Goal: Task Accomplishment & Management: Complete application form

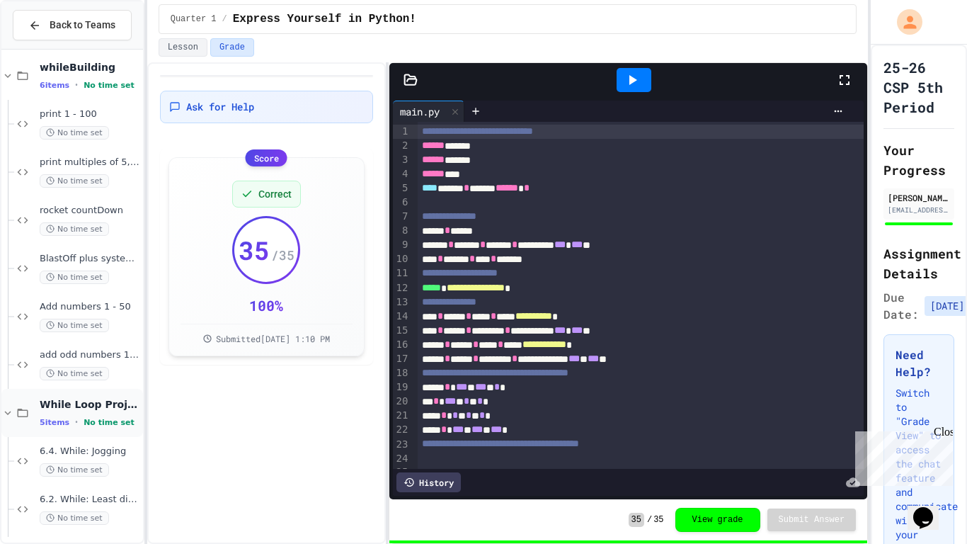
scroll to position [1427, 0]
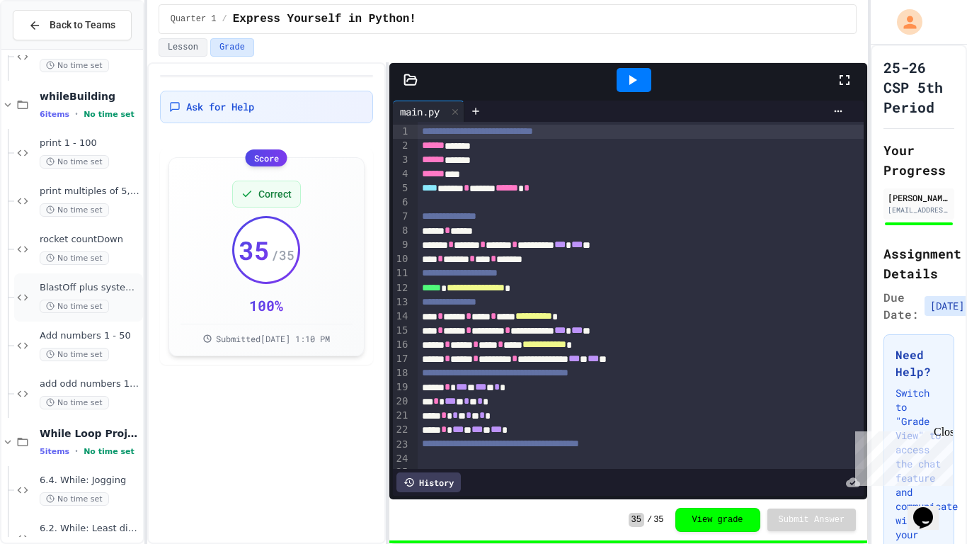
click at [113, 293] on span "BlastOff plus system check" at bounding box center [90, 288] width 101 height 12
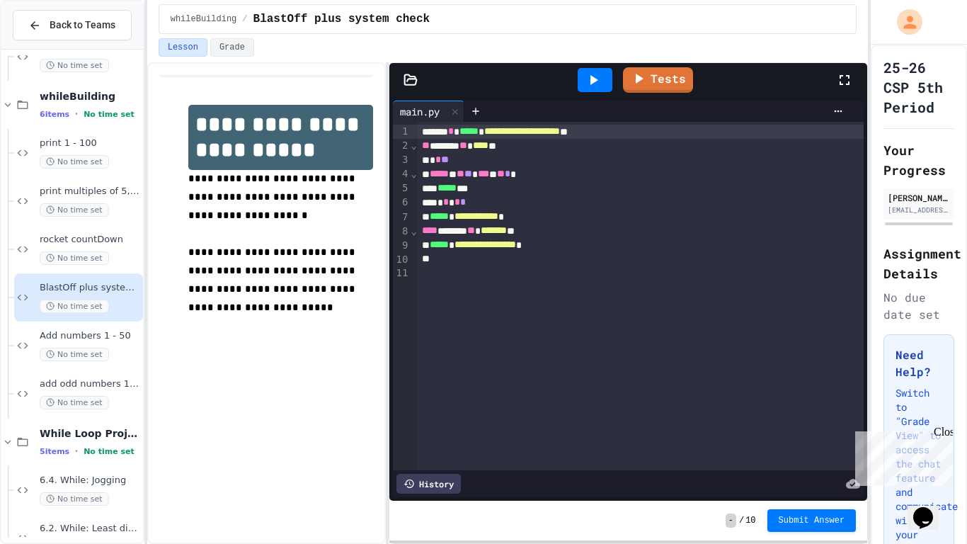
click at [603, 77] on div at bounding box center [595, 80] width 35 height 24
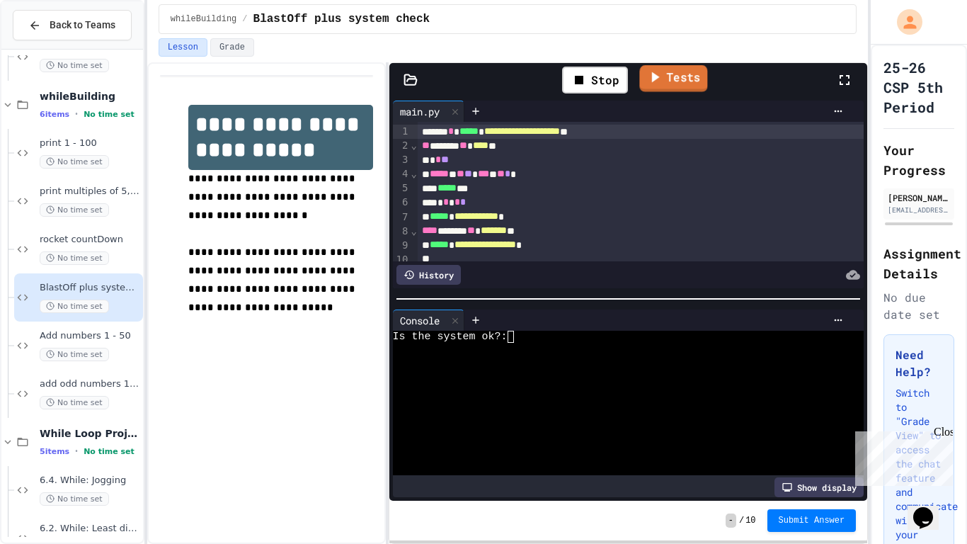
click at [679, 76] on link "Tests" at bounding box center [674, 78] width 68 height 27
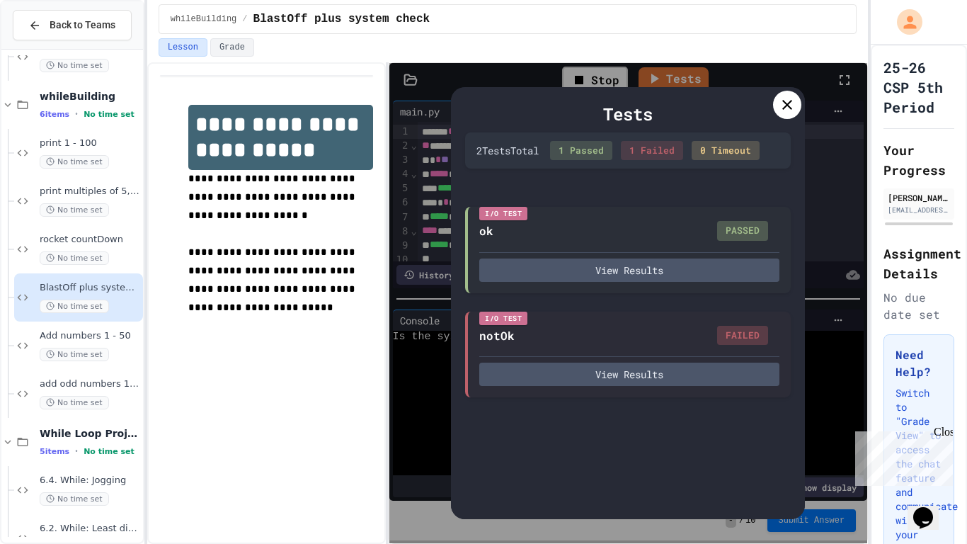
click at [784, 110] on icon at bounding box center [787, 104] width 17 height 17
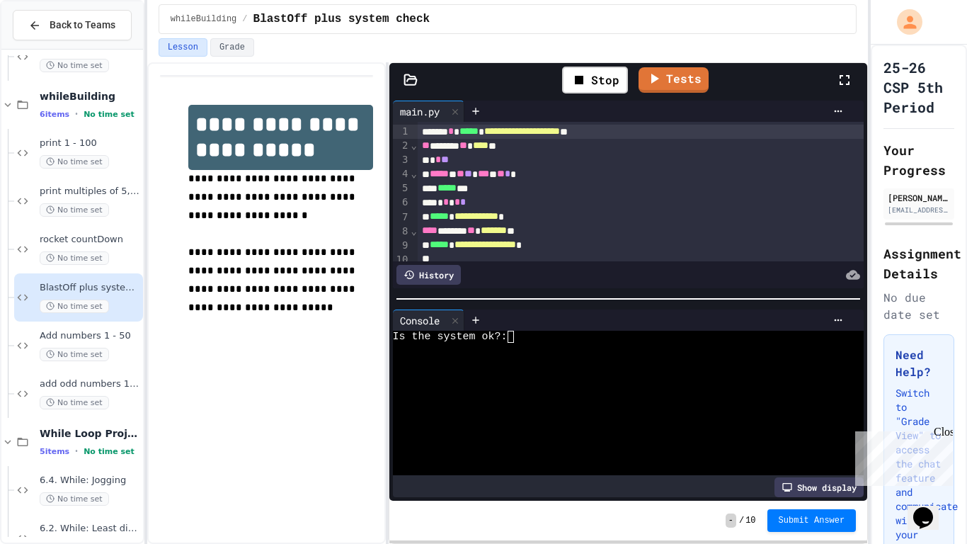
click at [557, 175] on div "***** * ** ** *** * ** * *" at bounding box center [641, 174] width 447 height 14
drag, startPoint x: 631, startPoint y: 132, endPoint x: 503, endPoint y: 133, distance: 127.4
click at [503, 133] on div "**********" at bounding box center [641, 132] width 447 height 14
click at [471, 130] on span "*****" at bounding box center [468, 131] width 19 height 10
click at [586, 80] on icon at bounding box center [579, 79] width 17 height 17
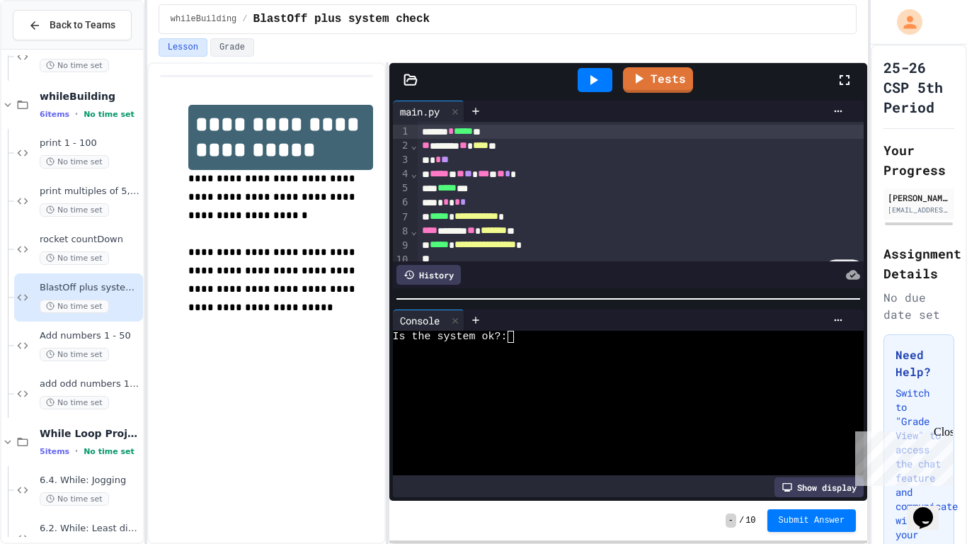
click at [586, 80] on icon at bounding box center [593, 79] width 17 height 17
click at [668, 82] on link "Tests" at bounding box center [674, 77] width 64 height 27
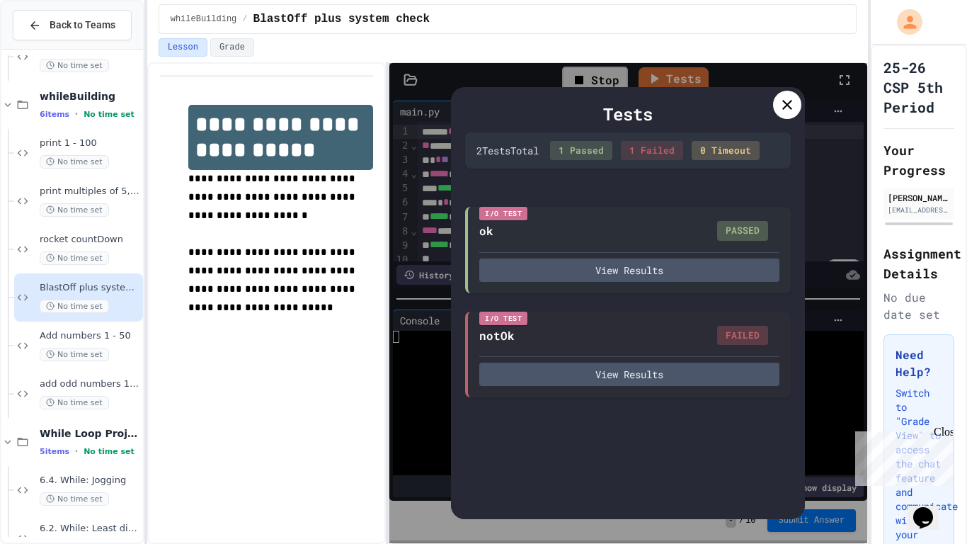
click at [786, 107] on icon at bounding box center [787, 104] width 17 height 17
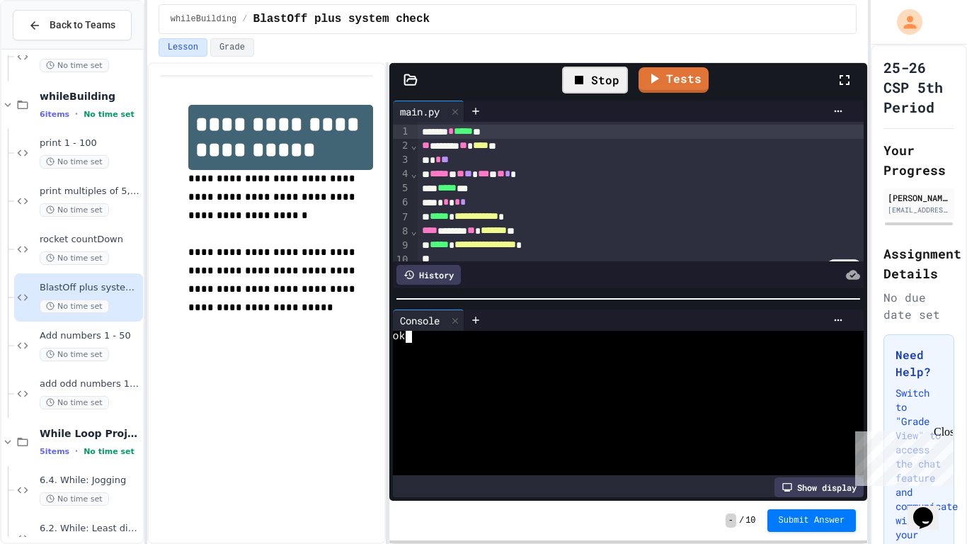
scroll to position [12, 0]
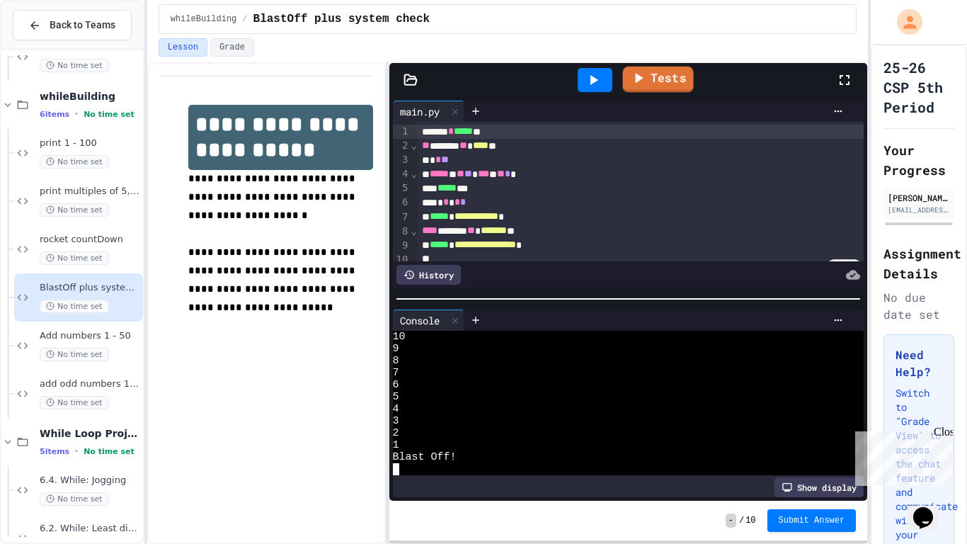
click at [630, 78] on link "Tests" at bounding box center [658, 80] width 71 height 26
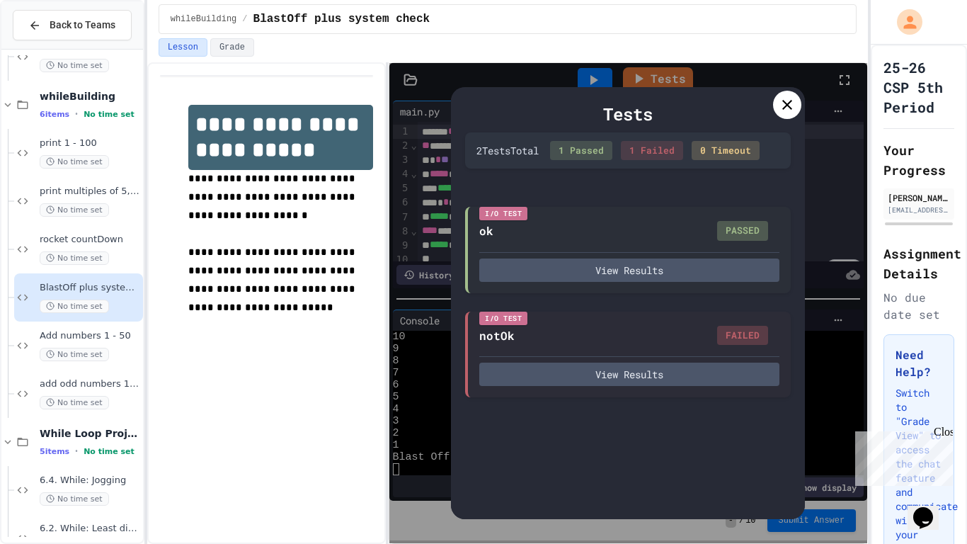
click at [786, 105] on icon at bounding box center [787, 105] width 10 height 10
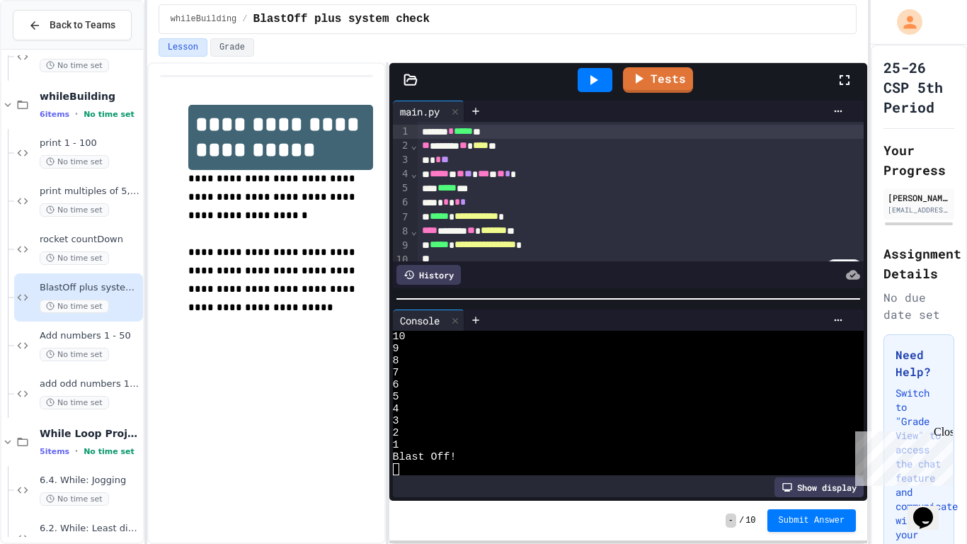
click at [588, 77] on icon at bounding box center [593, 79] width 17 height 17
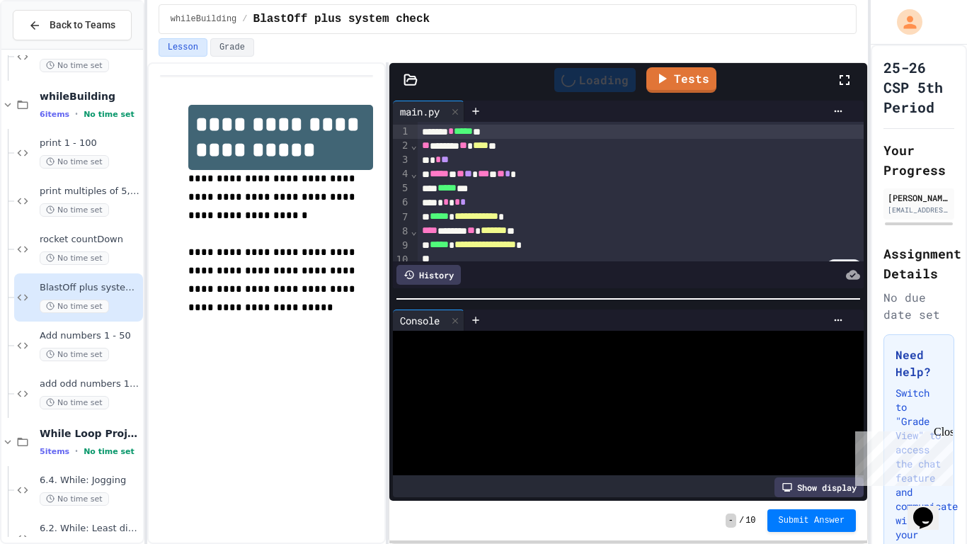
scroll to position [0, 0]
type textarea "*"
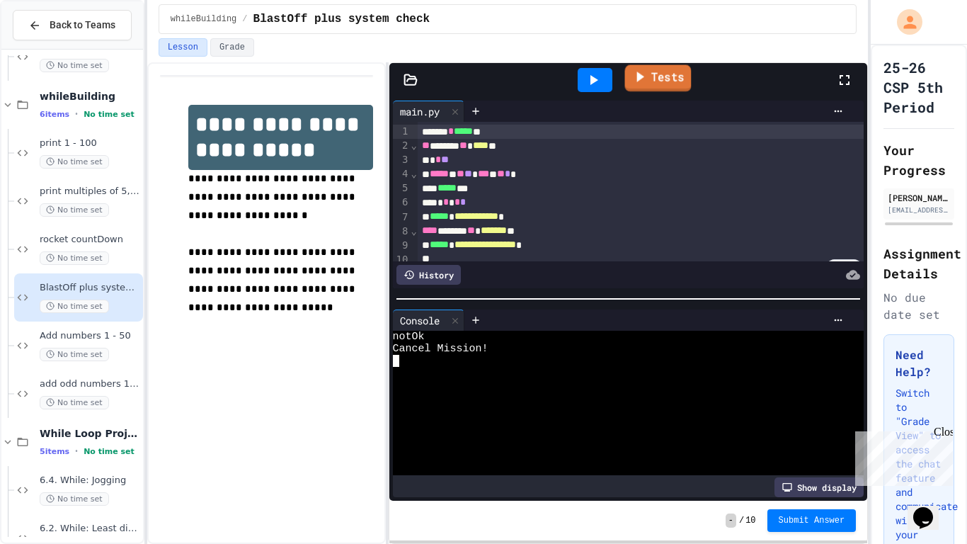
click at [660, 76] on link "Tests" at bounding box center [658, 78] width 67 height 27
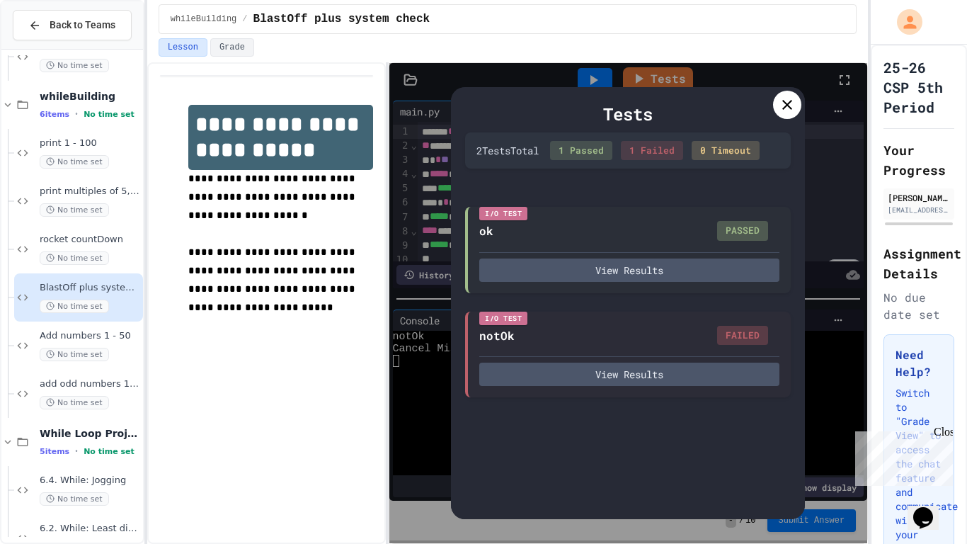
click at [784, 101] on icon at bounding box center [787, 104] width 17 height 17
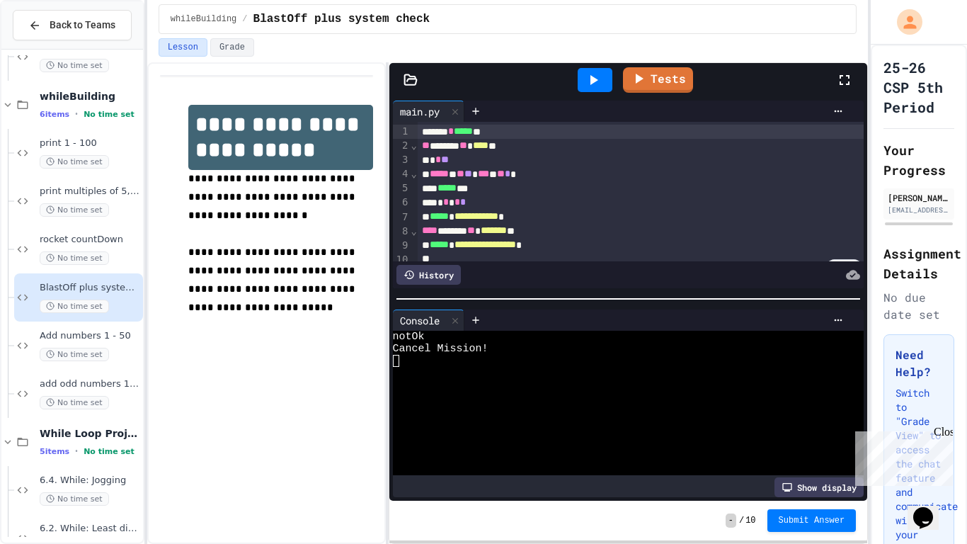
scroll to position [22, 0]
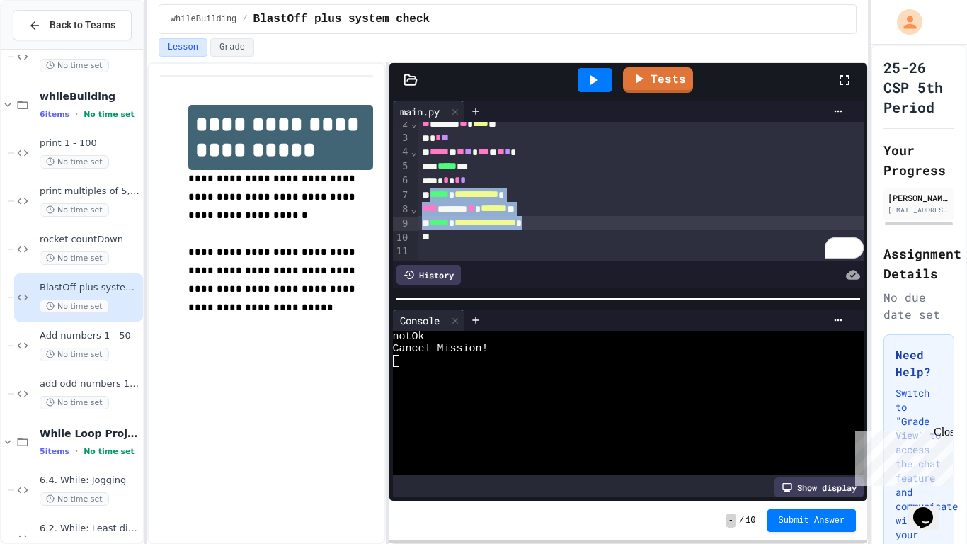
drag, startPoint x: 432, startPoint y: 195, endPoint x: 575, endPoint y: 223, distance: 146.3
click at [575, 223] on div "**********" at bounding box center [641, 180] width 447 height 161
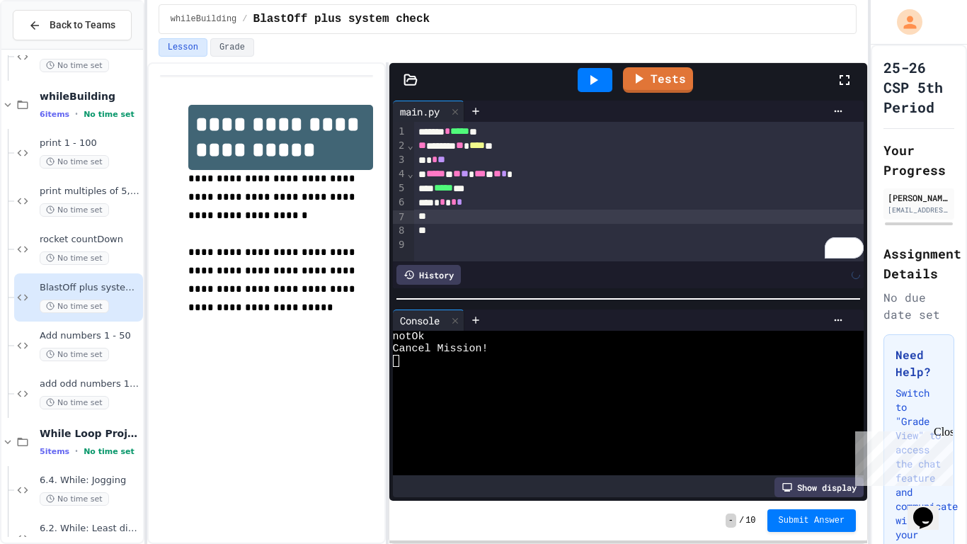
scroll to position [0, 0]
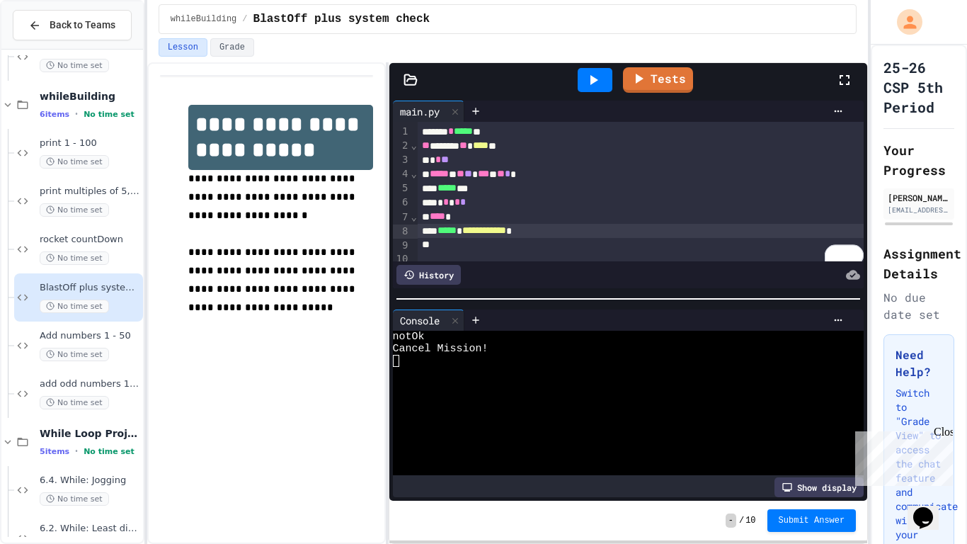
click at [579, 231] on div "**********" at bounding box center [641, 231] width 447 height 14
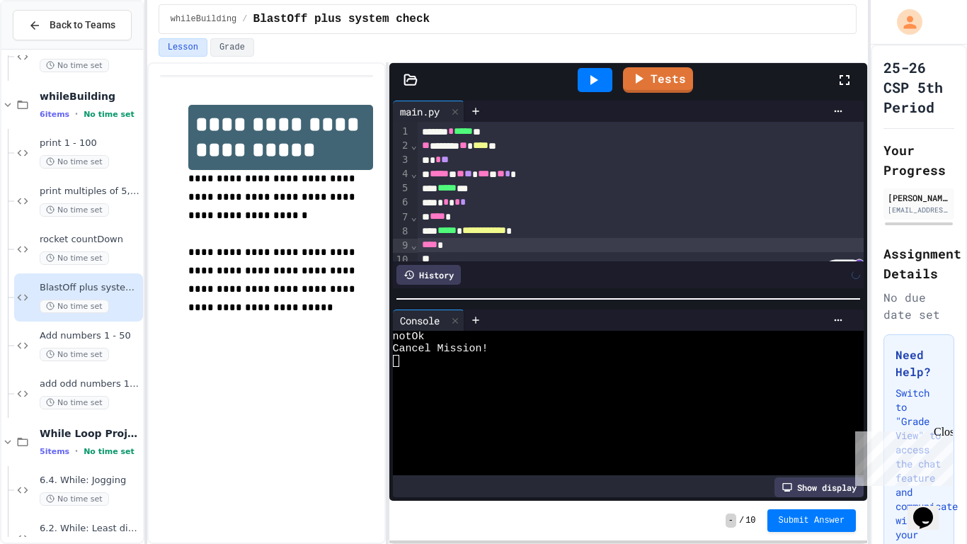
scroll to position [8, 0]
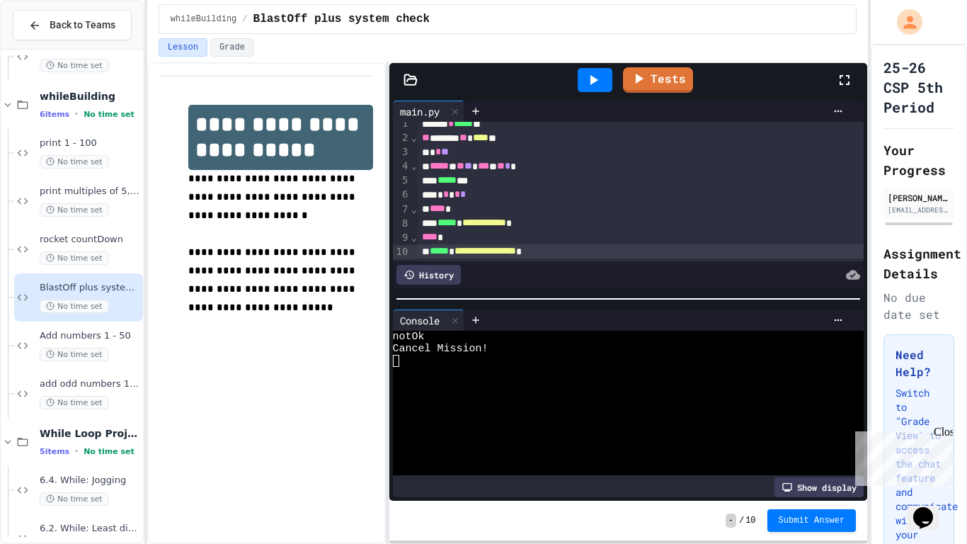
click at [588, 83] on icon at bounding box center [593, 79] width 17 height 17
click at [651, 82] on link "Tests" at bounding box center [658, 79] width 71 height 27
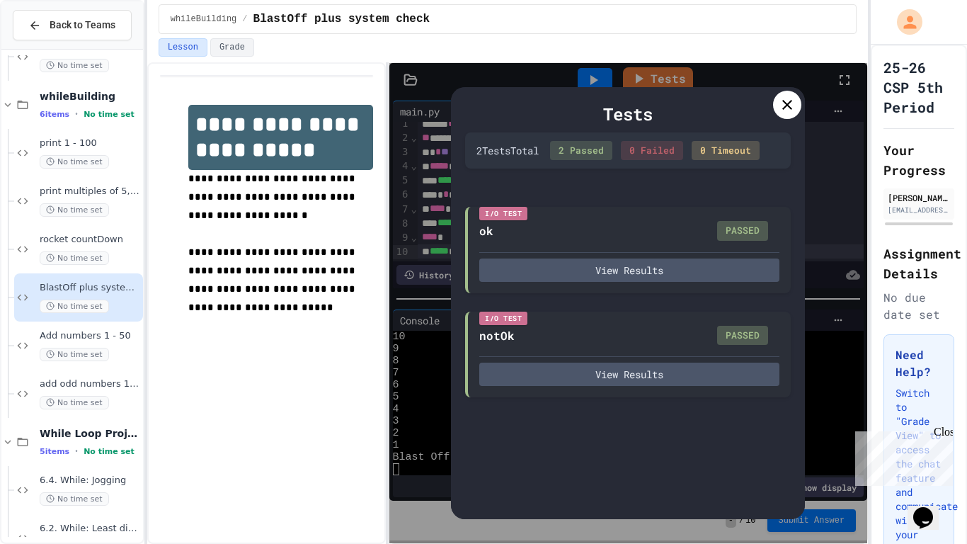
click at [796, 96] on div at bounding box center [787, 105] width 28 height 28
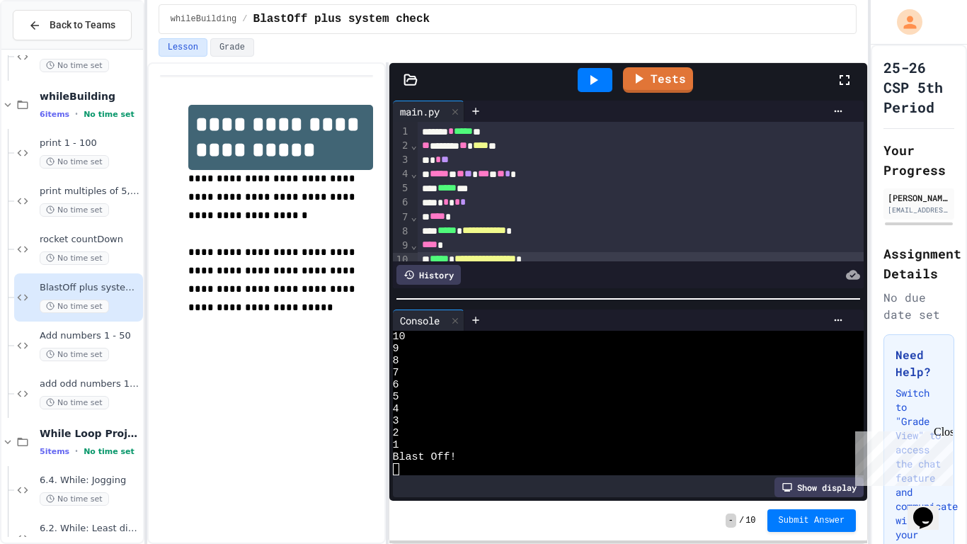
scroll to position [36, 0]
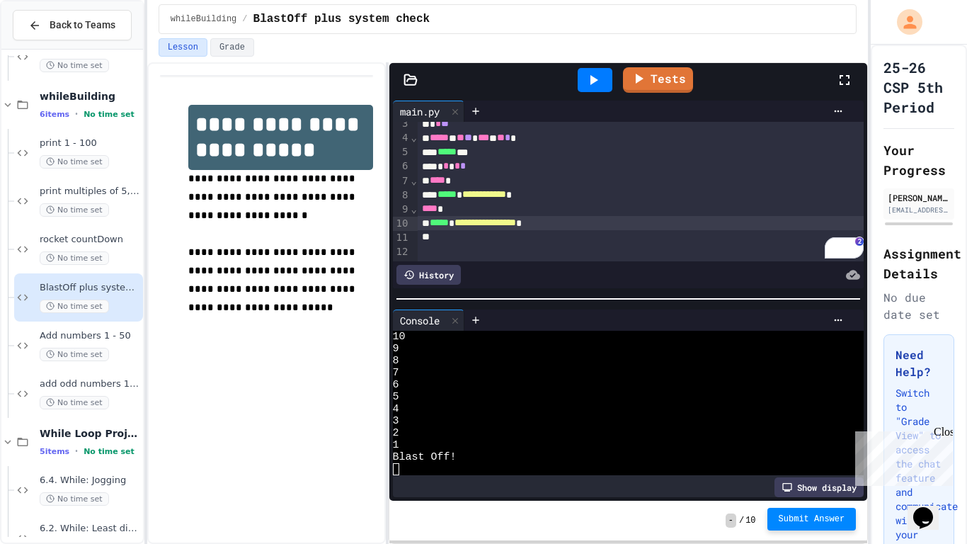
click at [808, 520] on span "Submit Answer" at bounding box center [812, 518] width 67 height 11
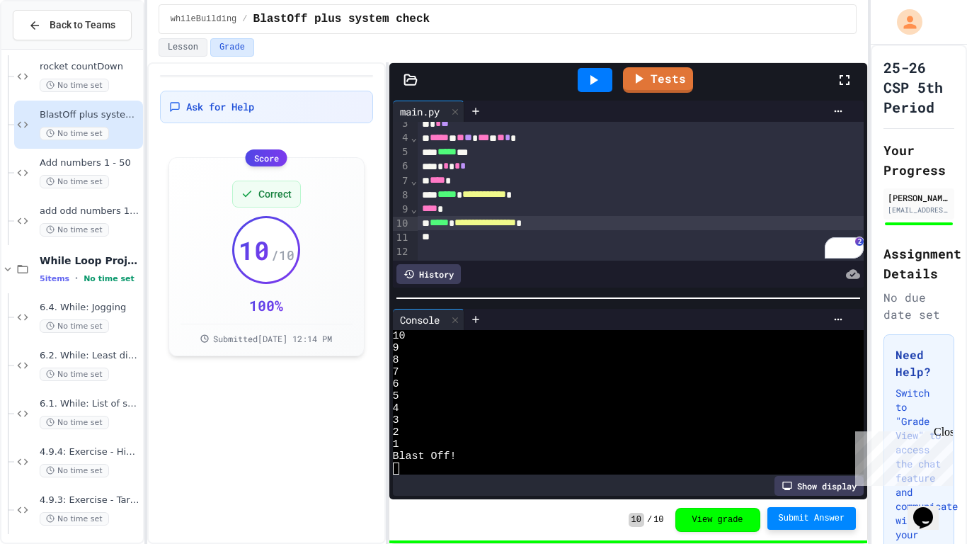
scroll to position [1654, 0]
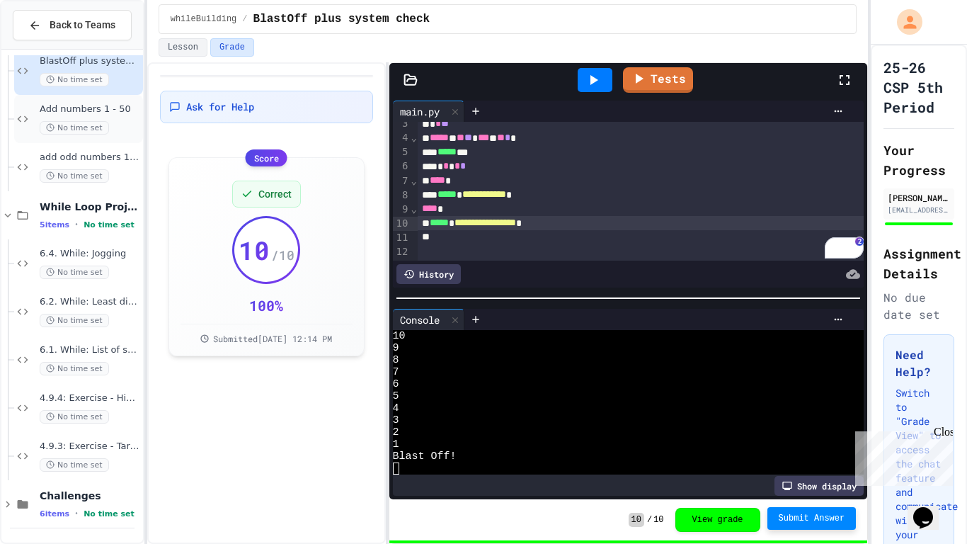
click at [109, 103] on span "Add numbers 1 - 50" at bounding box center [90, 109] width 101 height 12
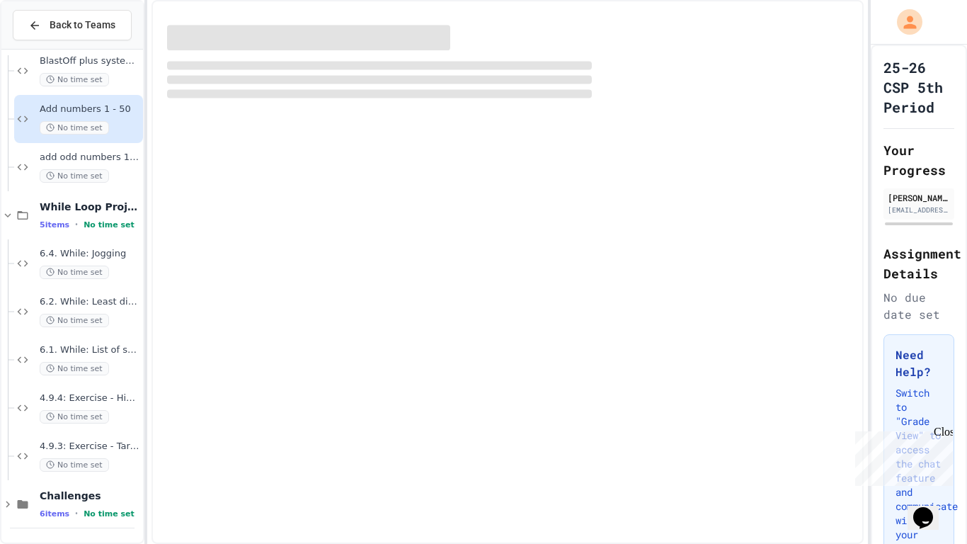
scroll to position [1637, 0]
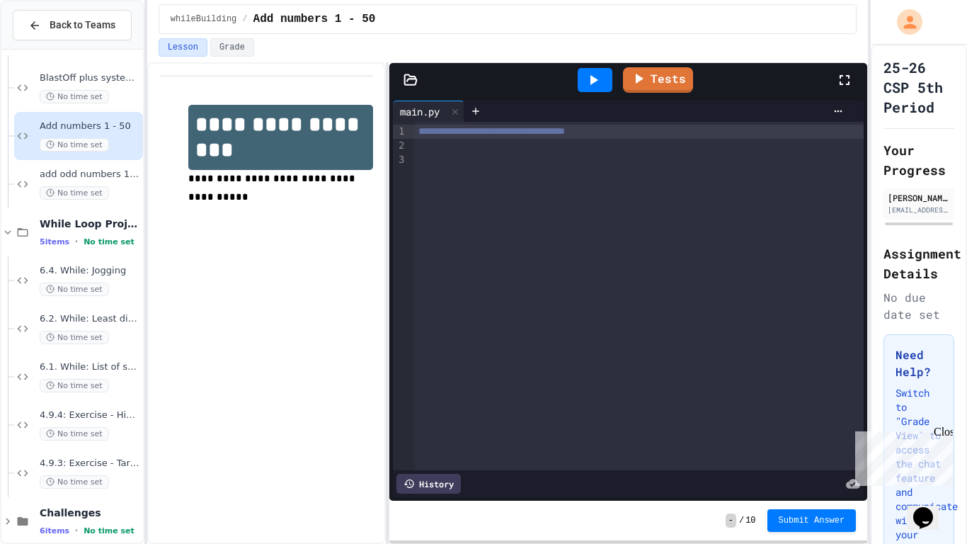
click at [441, 150] on div at bounding box center [638, 146] width 449 height 14
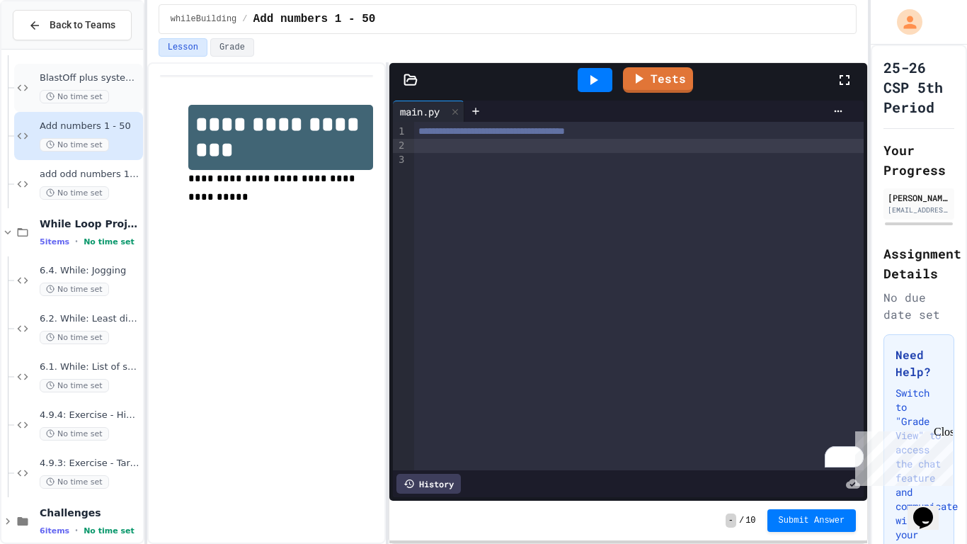
click at [85, 93] on span "No time set" at bounding box center [74, 96] width 69 height 13
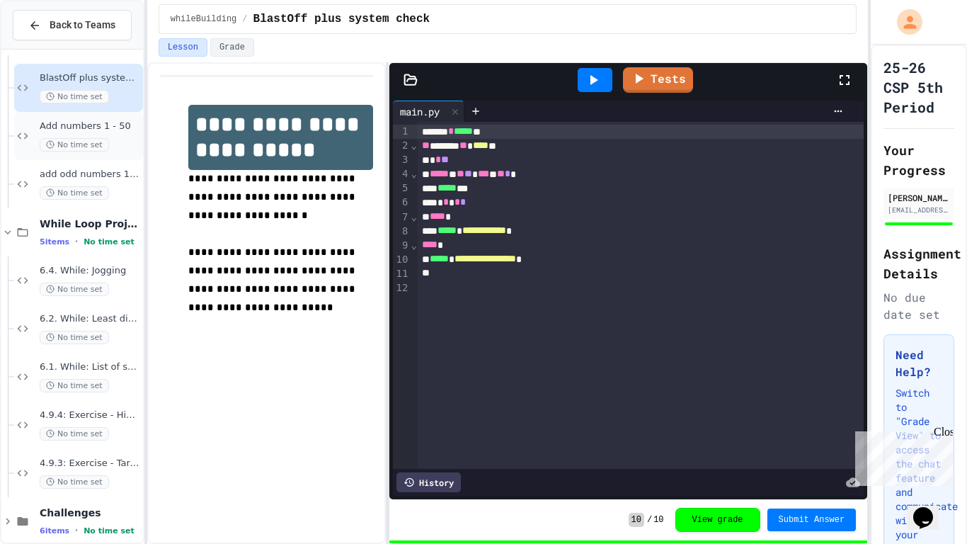
click at [77, 121] on span "Add numbers 1 - 50" at bounding box center [90, 126] width 101 height 12
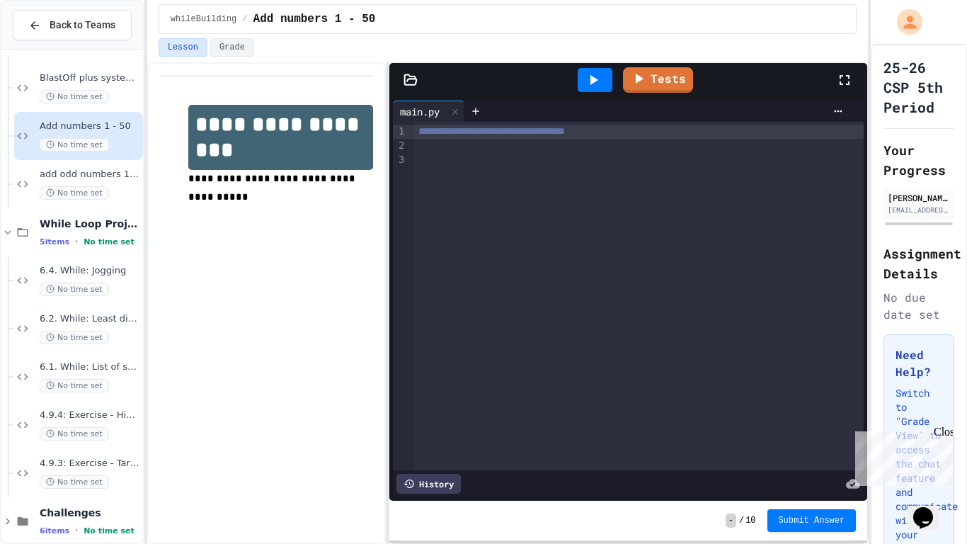
click at [482, 149] on div at bounding box center [638, 146] width 449 height 14
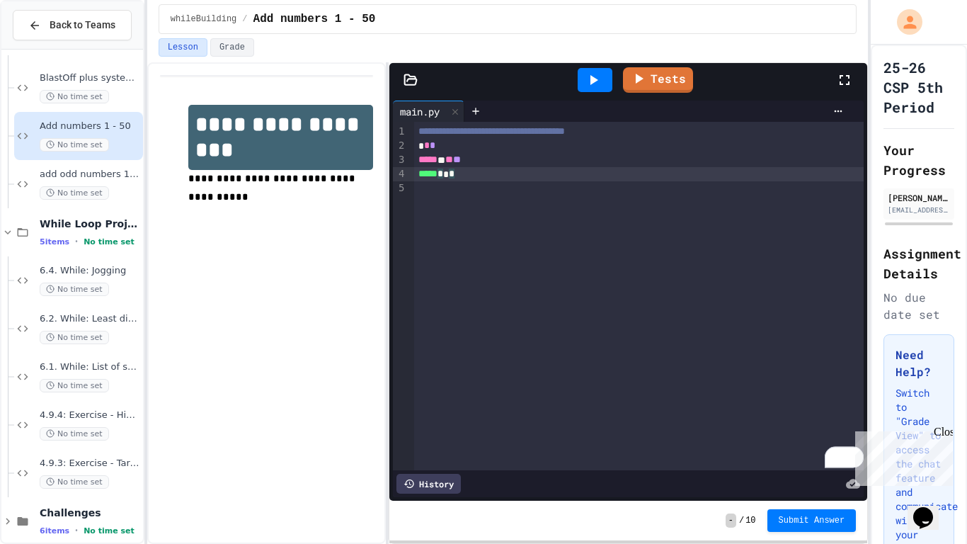
click at [486, 176] on div "***** * * *" at bounding box center [639, 174] width 450 height 14
click at [422, 175] on span "*****" at bounding box center [427, 173] width 19 height 10
click at [493, 159] on div "***** * ** **" at bounding box center [639, 160] width 450 height 14
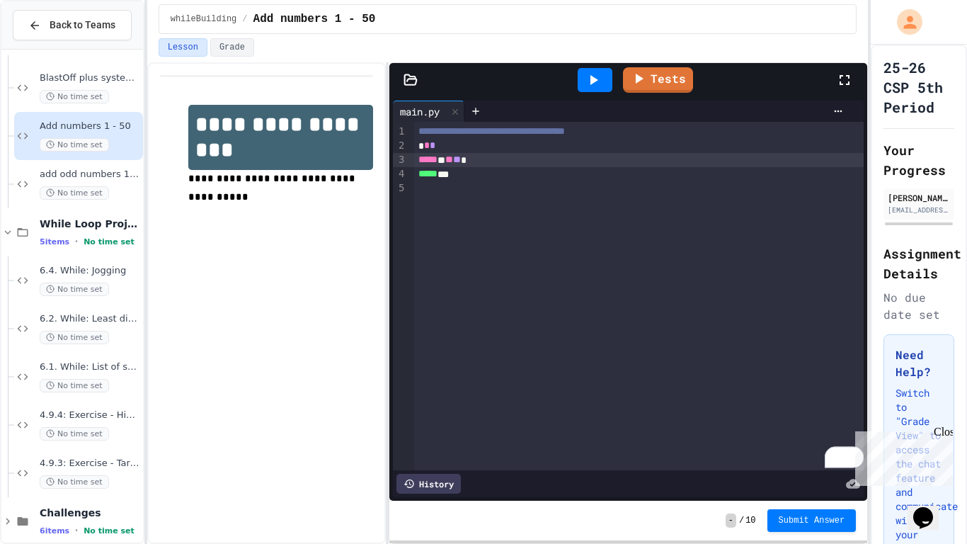
click at [414, 174] on div "***** ***" at bounding box center [639, 174] width 450 height 14
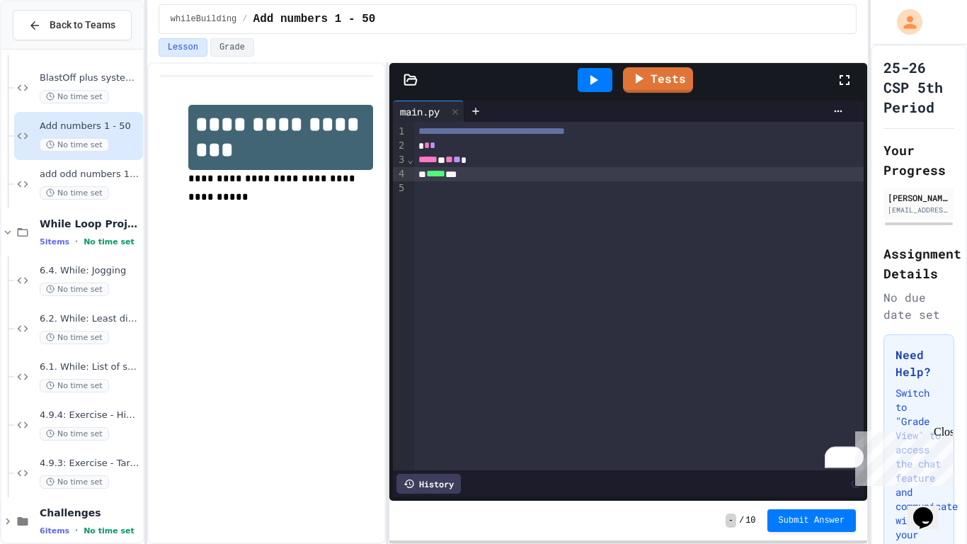
click at [491, 179] on div "***** ***" at bounding box center [639, 174] width 450 height 14
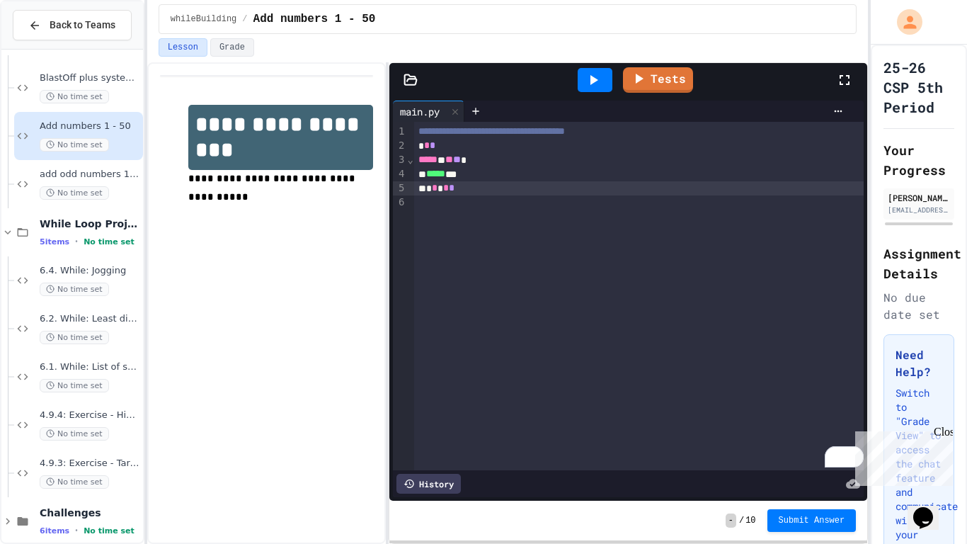
click at [592, 84] on icon at bounding box center [594, 80] width 8 height 10
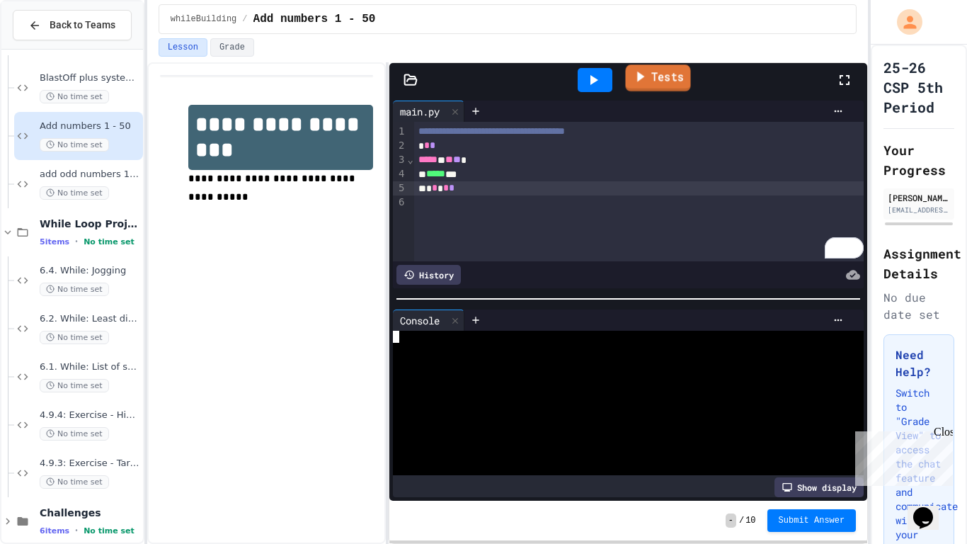
click at [670, 78] on link "Tests" at bounding box center [658, 77] width 65 height 27
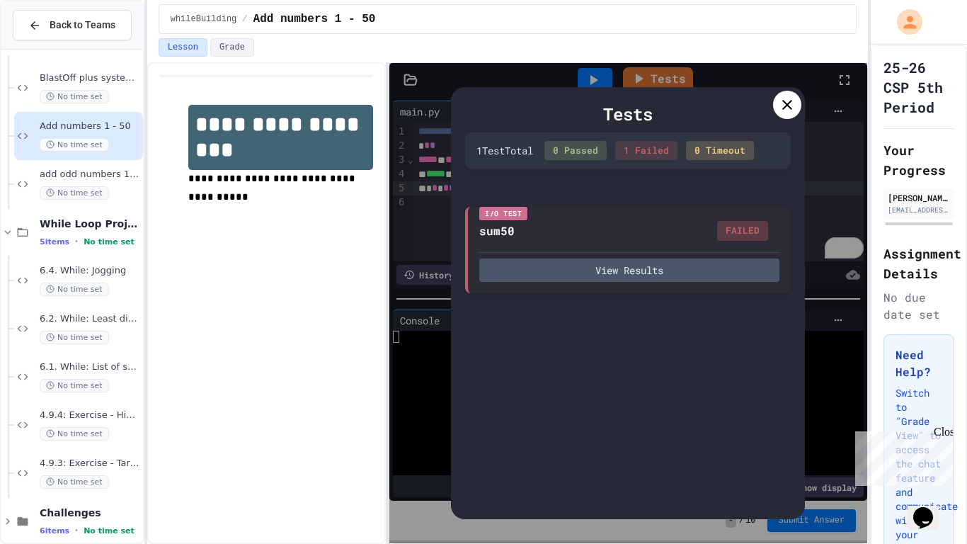
click at [789, 98] on icon at bounding box center [787, 104] width 17 height 17
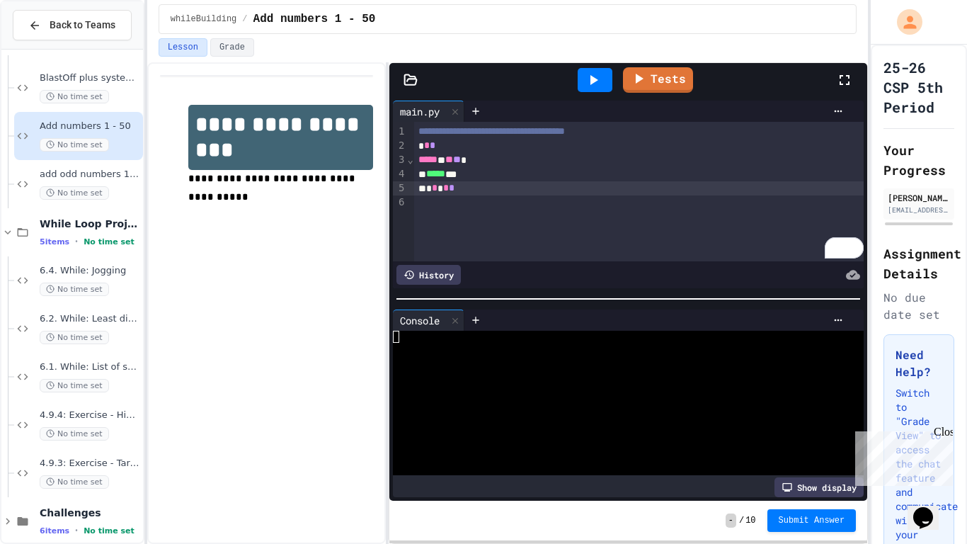
click at [588, 76] on icon at bounding box center [593, 79] width 17 height 17
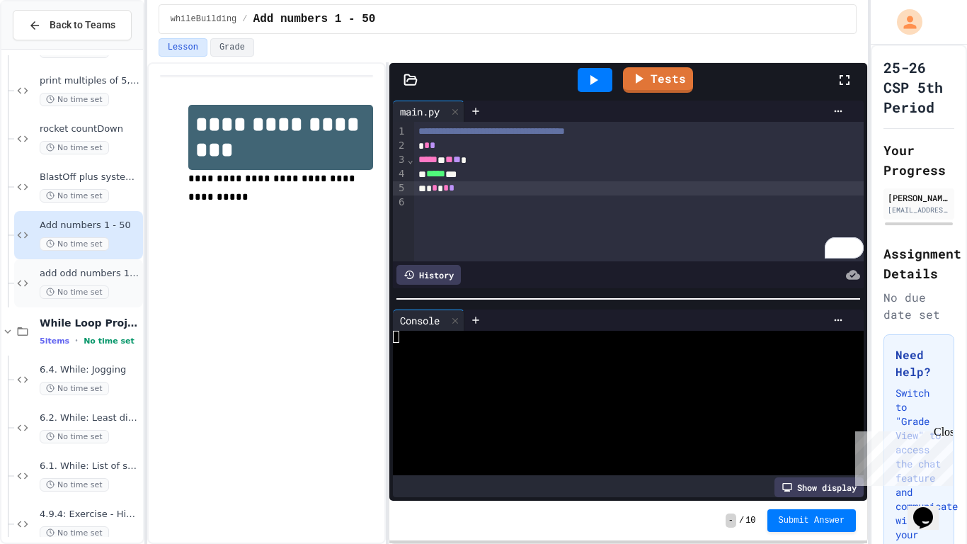
scroll to position [1531, 0]
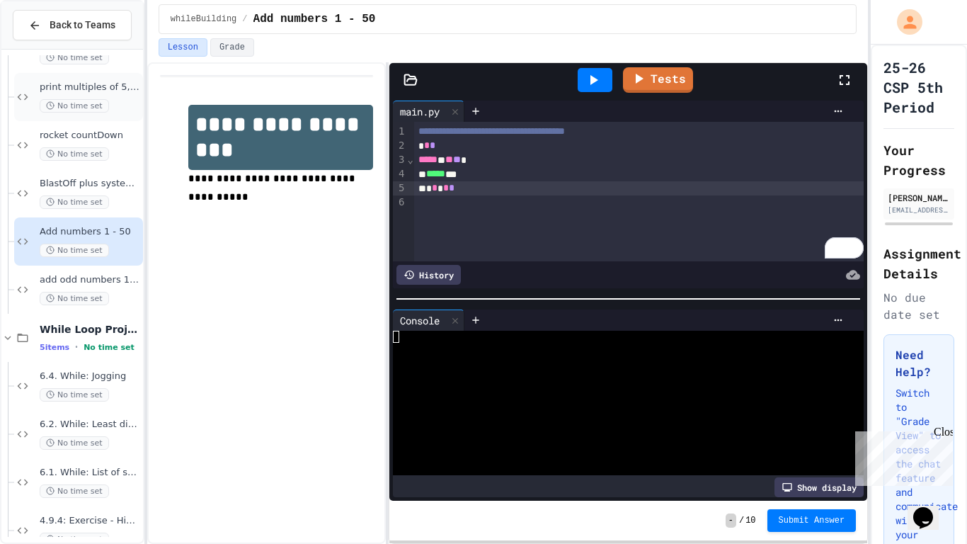
click at [79, 103] on span "No time set" at bounding box center [74, 105] width 69 height 13
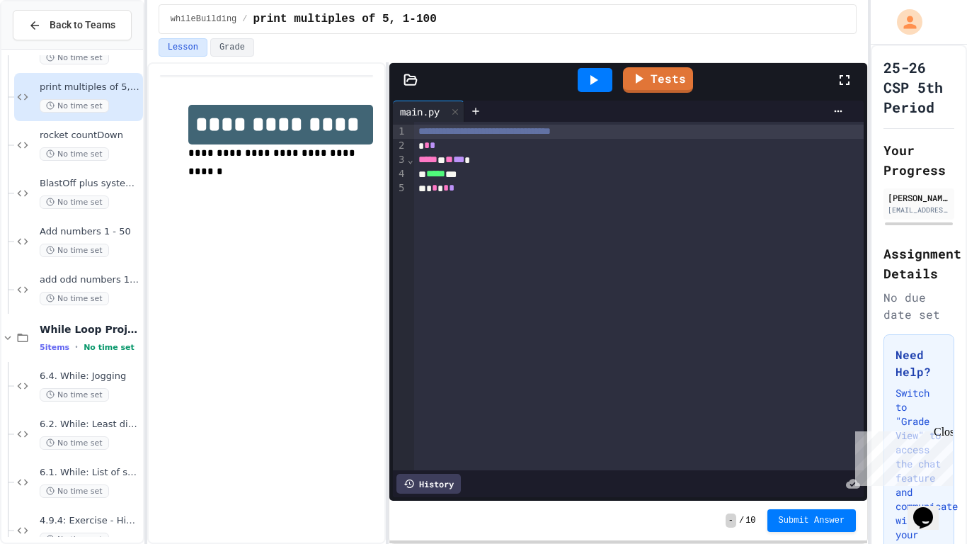
click at [87, 239] on div "Add numbers 1 - 50 No time set" at bounding box center [90, 241] width 101 height 31
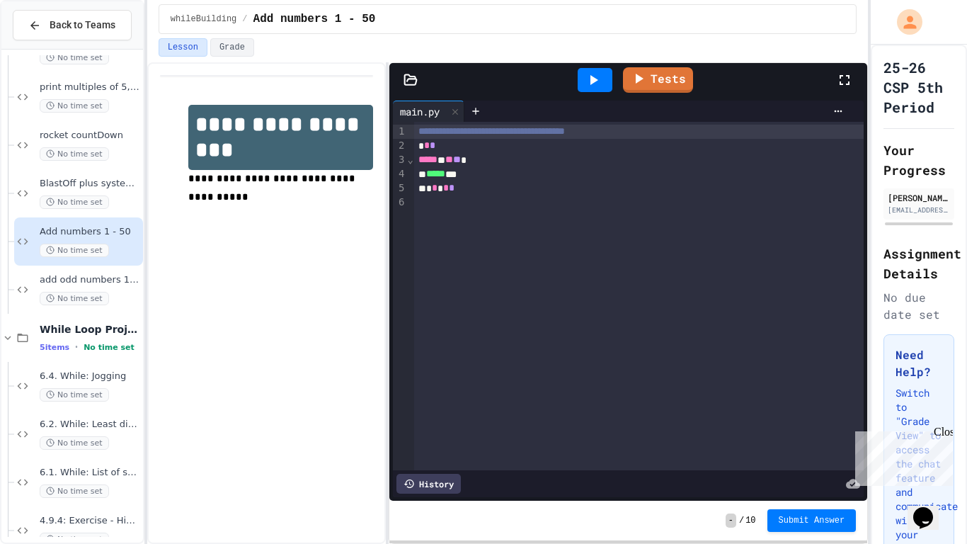
click at [453, 160] on span "**" at bounding box center [449, 159] width 8 height 10
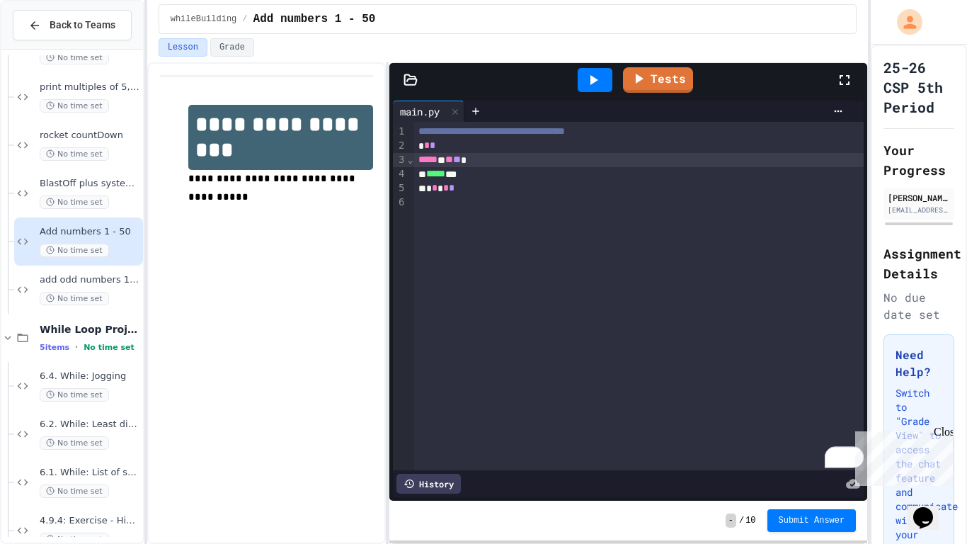
click at [586, 84] on icon at bounding box center [593, 79] width 17 height 17
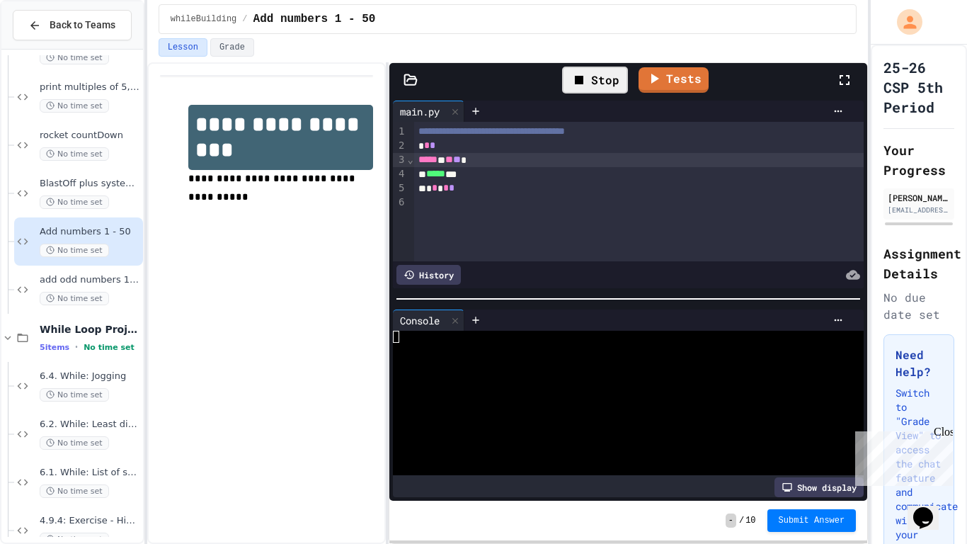
scroll to position [469, 0]
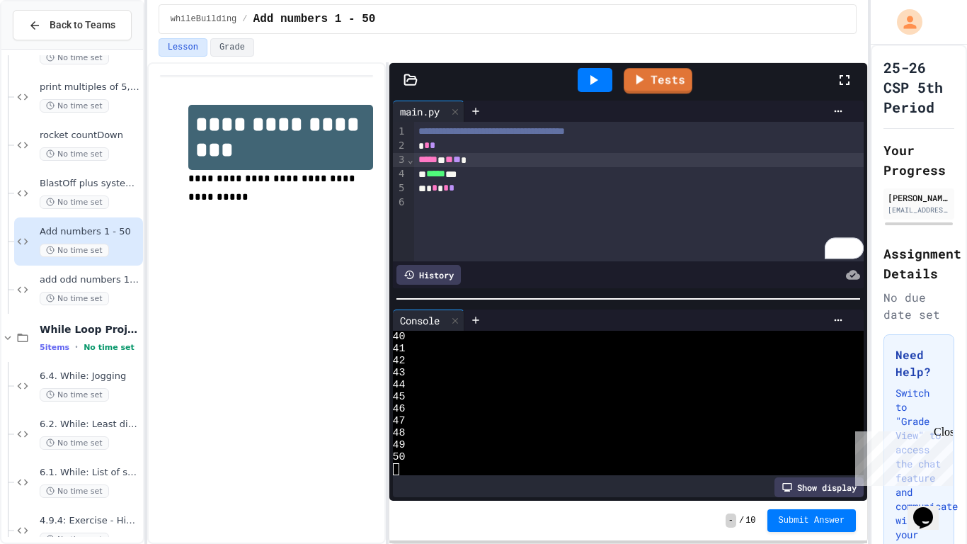
click at [653, 85] on link "Tests" at bounding box center [658, 80] width 69 height 25
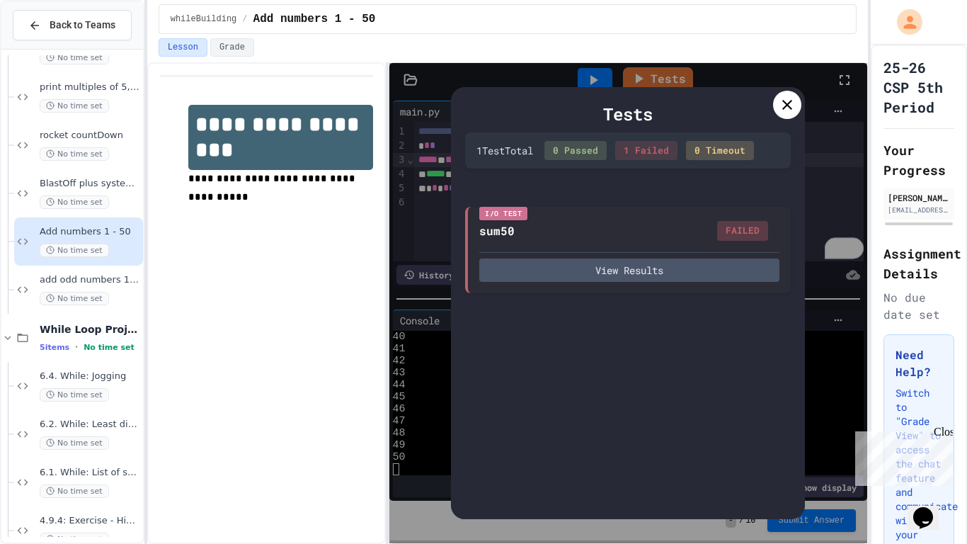
click at [785, 104] on icon at bounding box center [787, 104] width 17 height 17
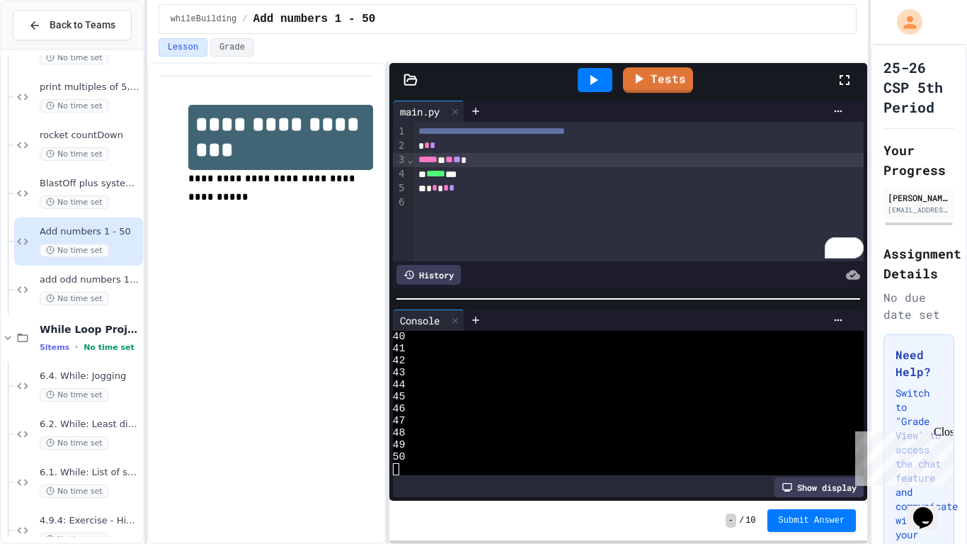
click at [589, 80] on icon at bounding box center [593, 79] width 17 height 17
click at [644, 88] on link "Tests" at bounding box center [658, 79] width 70 height 25
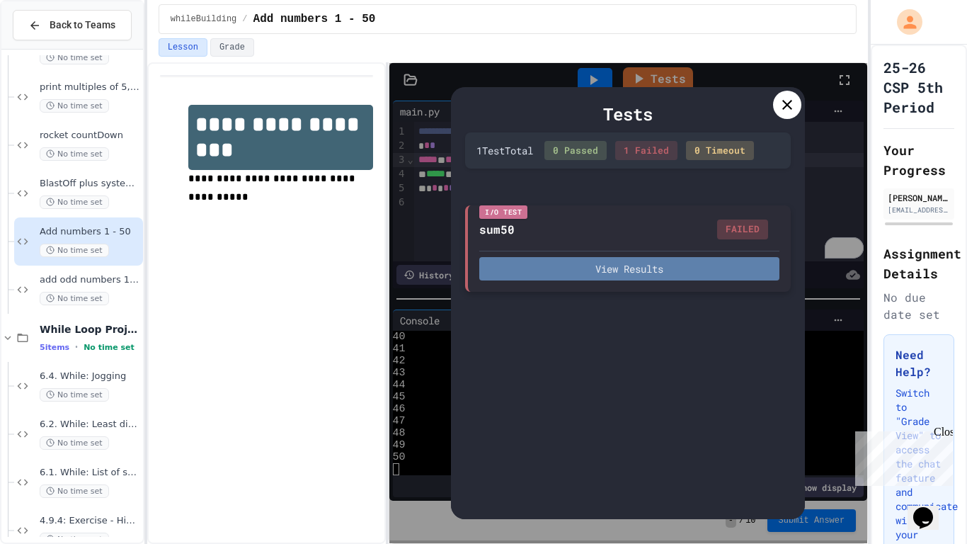
click at [656, 268] on button "View Results" at bounding box center [629, 268] width 300 height 23
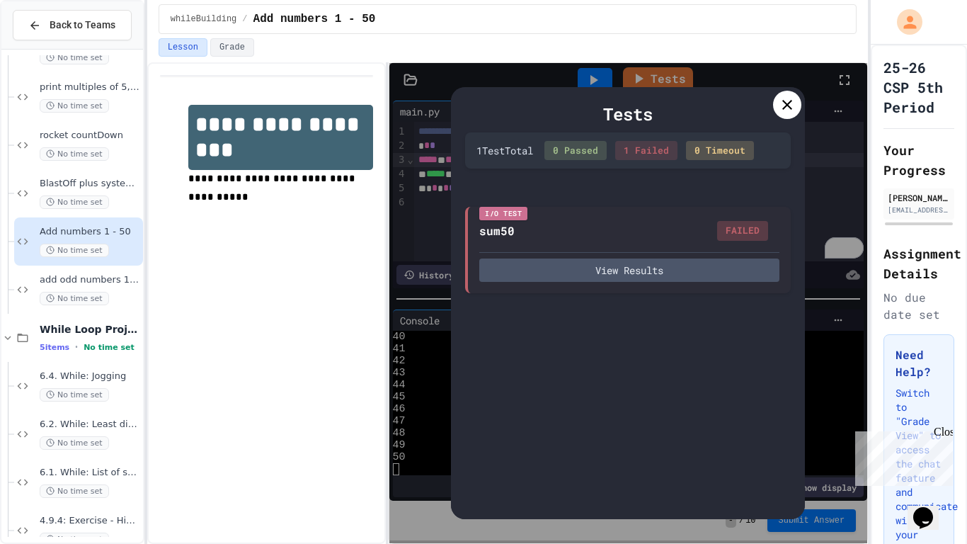
click at [554, 284] on div "I/O Test sum50 FAILED View Results" at bounding box center [628, 248] width 326 height 86
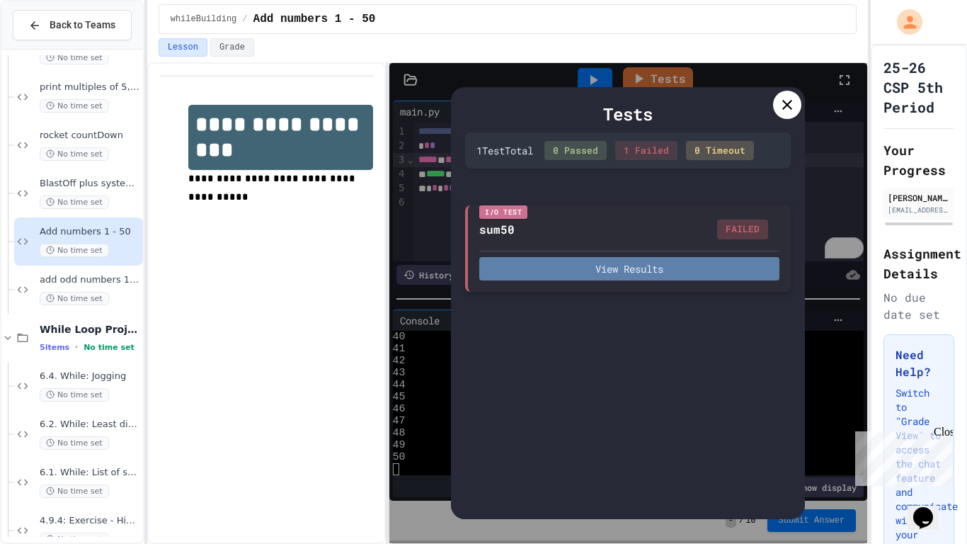
click at [549, 275] on button "View Results" at bounding box center [629, 268] width 300 height 23
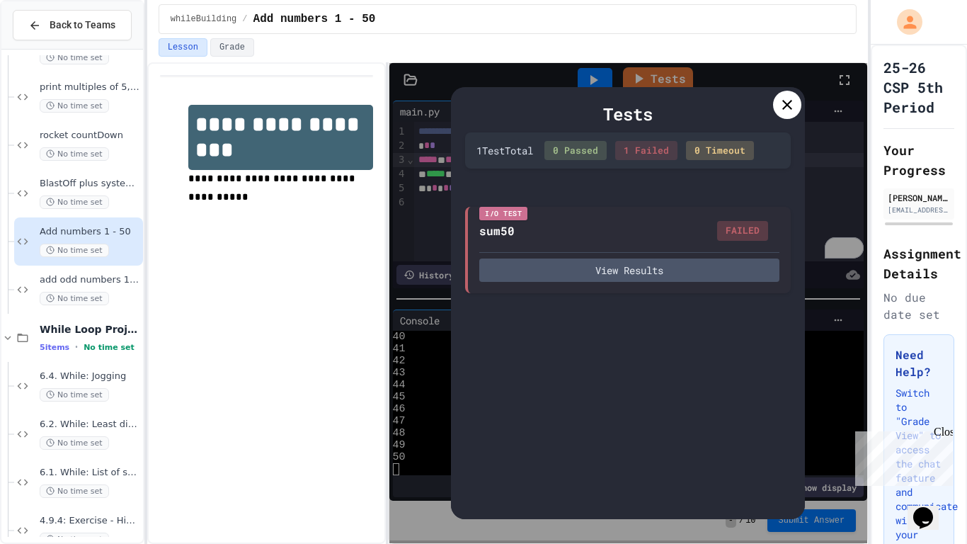
click at [781, 94] on div at bounding box center [787, 105] width 28 height 28
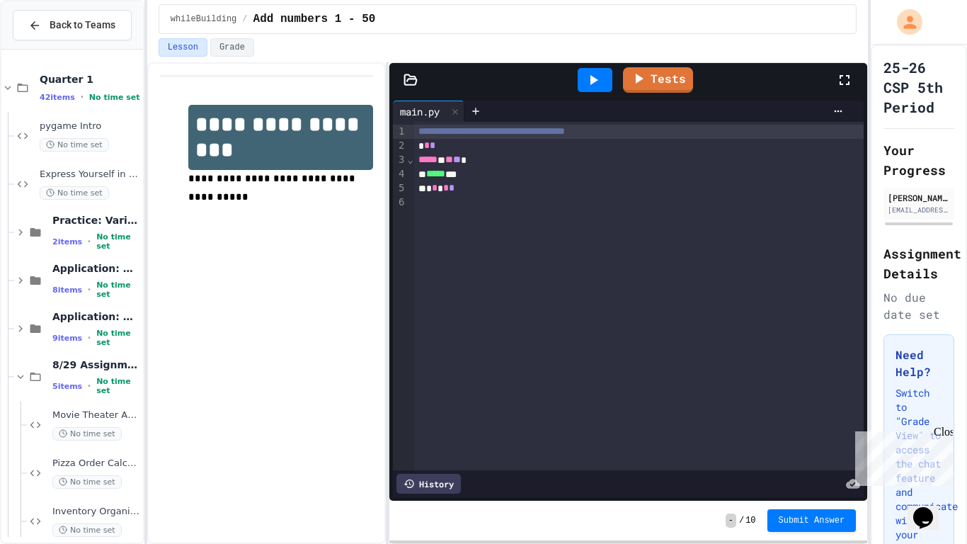
click at [593, 80] on icon at bounding box center [594, 80] width 8 height 10
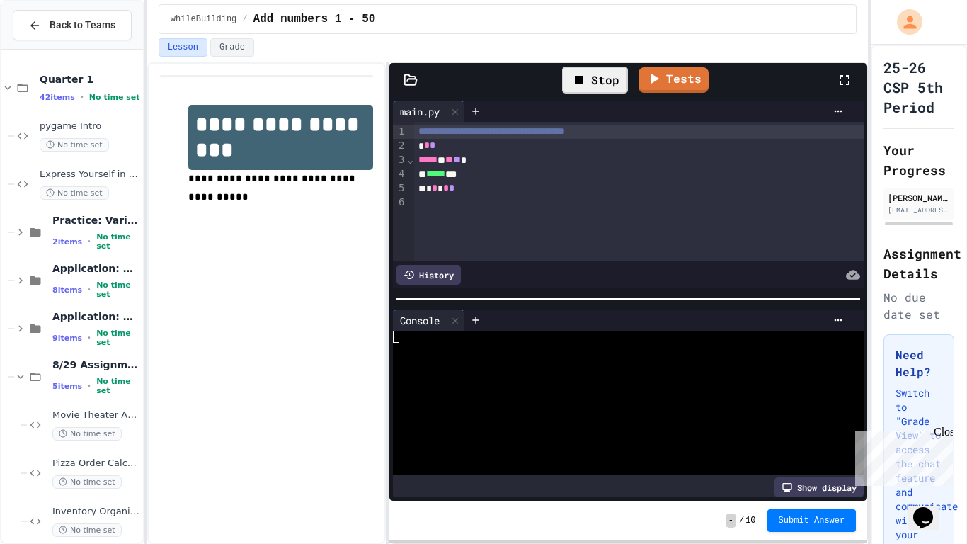
scroll to position [469, 0]
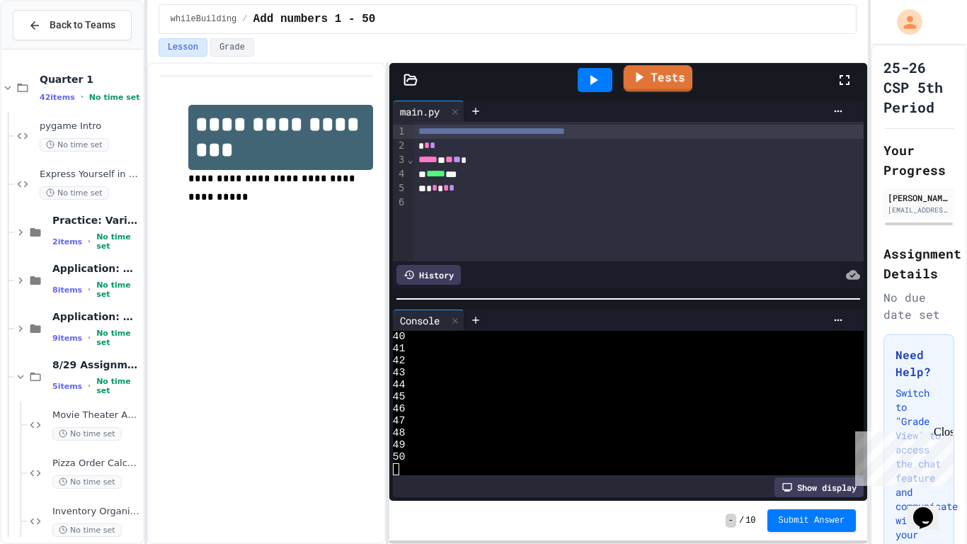
click at [678, 81] on link "Tests" at bounding box center [658, 78] width 69 height 27
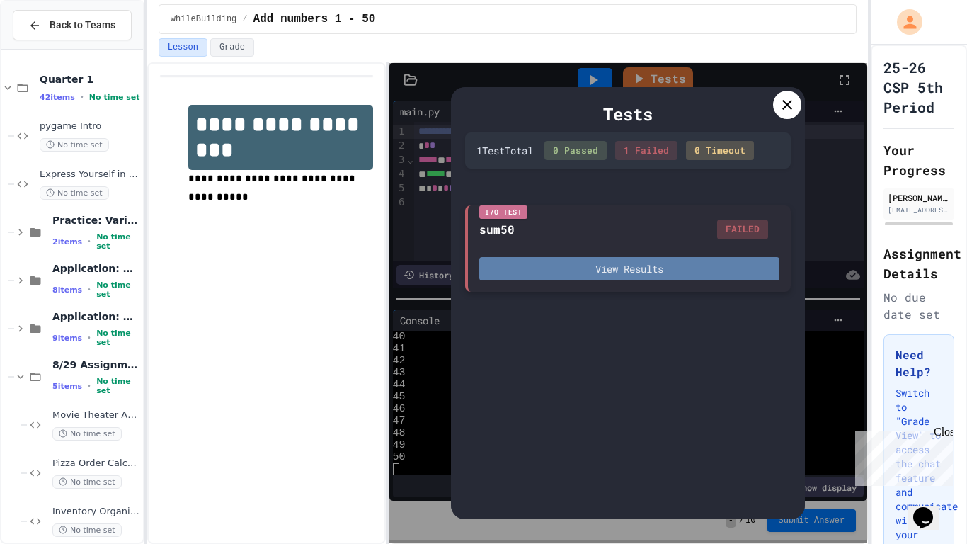
click at [630, 268] on button "View Results" at bounding box center [629, 268] width 300 height 23
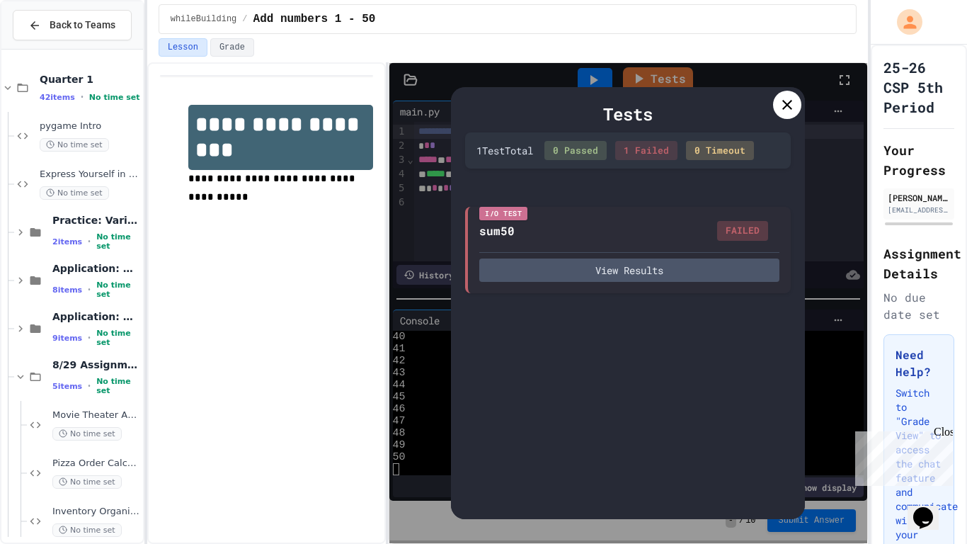
scroll to position [0, 0]
click at [783, 103] on icon at bounding box center [787, 104] width 17 height 17
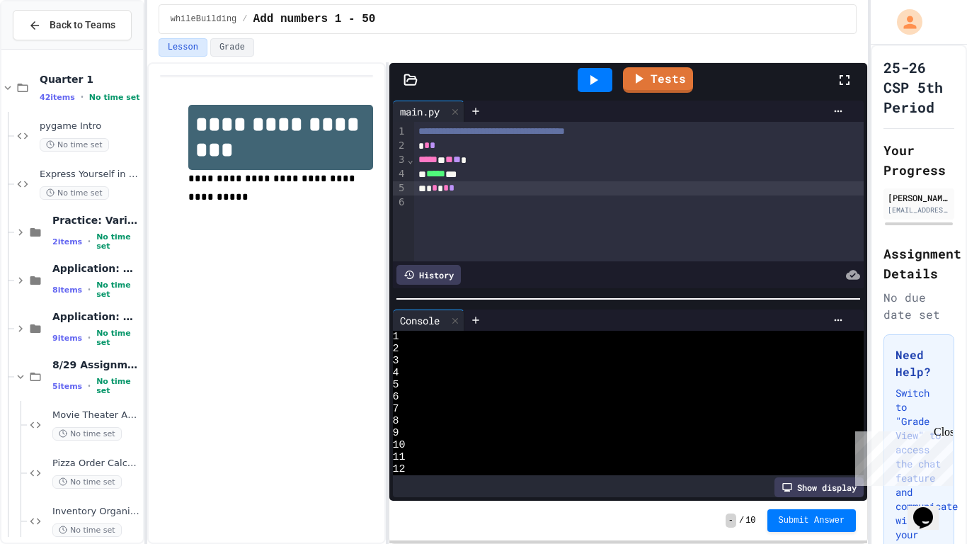
click at [464, 192] on div "* * * * *" at bounding box center [639, 188] width 450 height 14
click at [430, 190] on div "* * * * *" at bounding box center [639, 188] width 450 height 14
click at [432, 198] on div "To enrich screen reader interactions, please activate Accessibility in Grammarl…" at bounding box center [639, 202] width 450 height 14
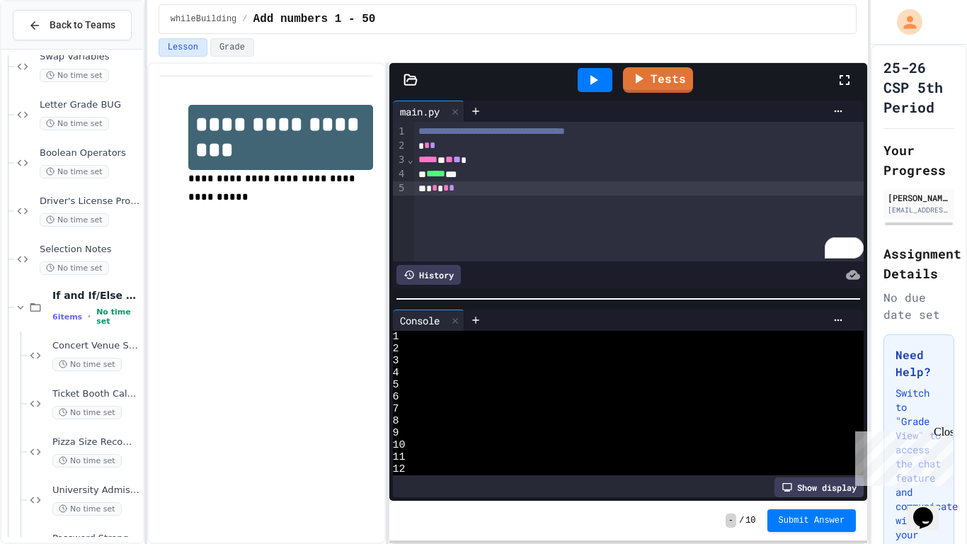
scroll to position [1654, 0]
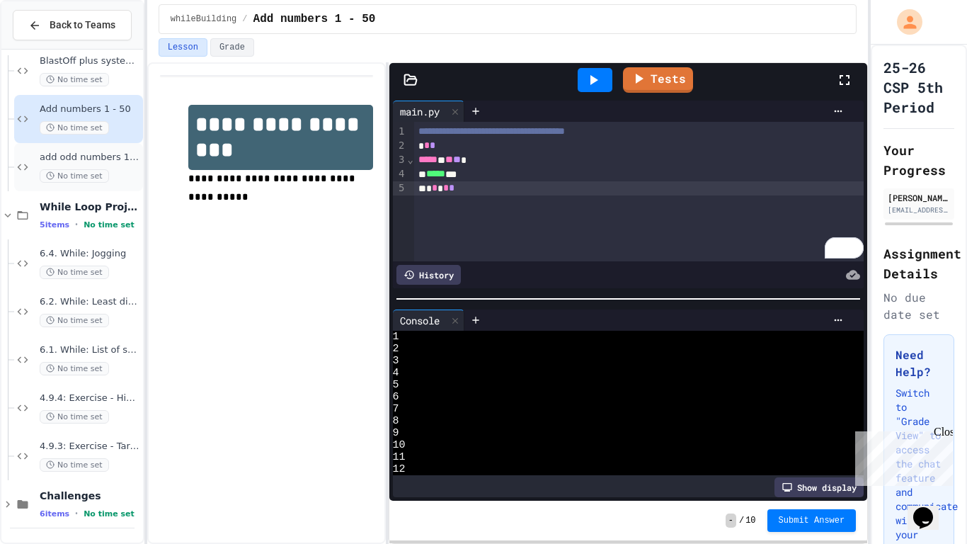
click at [120, 166] on div "add odd numbers 1-1000 No time set" at bounding box center [90, 166] width 101 height 31
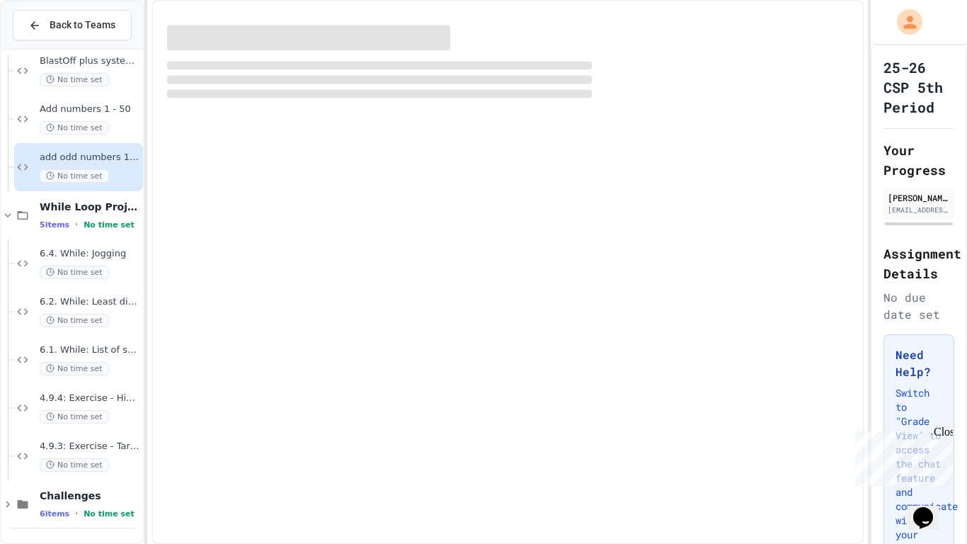
scroll to position [1637, 0]
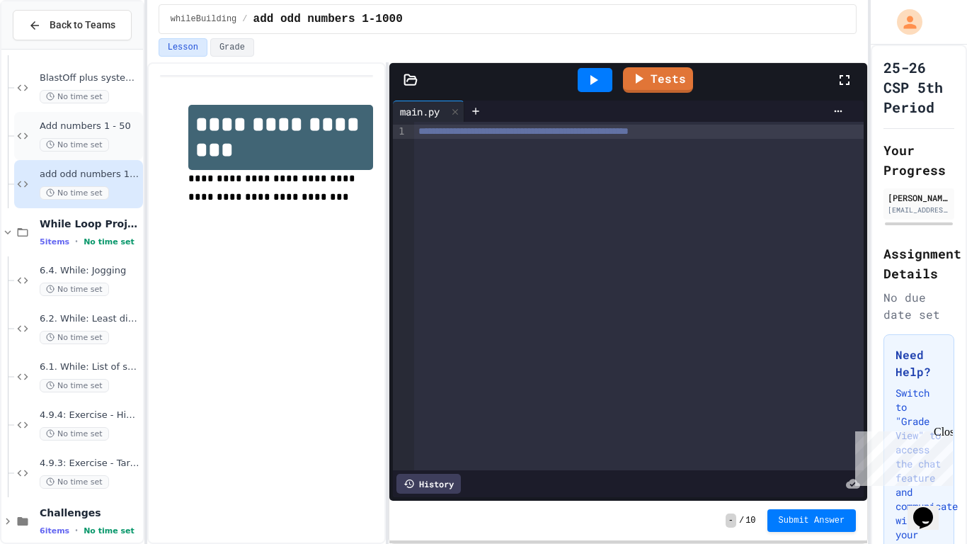
click at [100, 140] on span "No time set" at bounding box center [74, 144] width 69 height 13
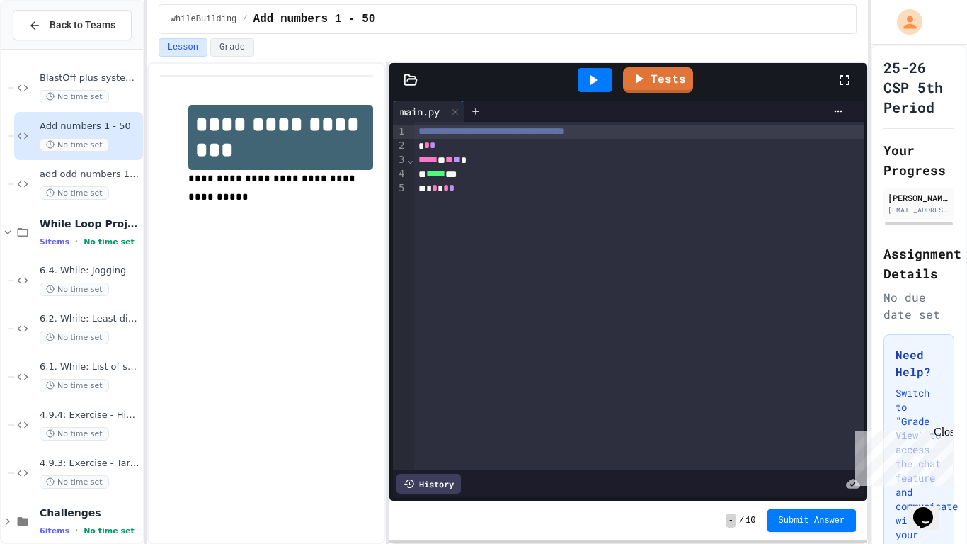
click at [467, 185] on div "* * * * *" at bounding box center [639, 188] width 450 height 14
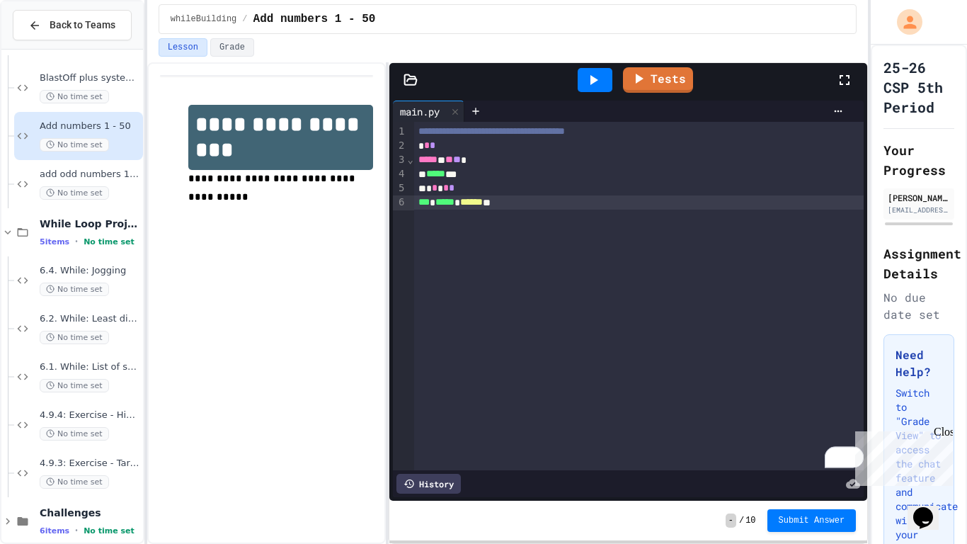
click at [601, 80] on icon at bounding box center [593, 79] width 17 height 17
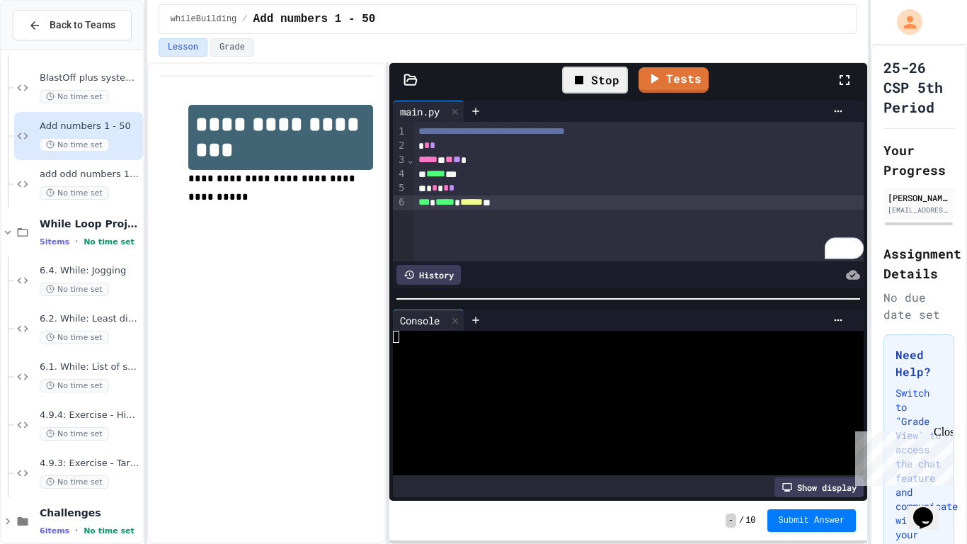
scroll to position [542, 0]
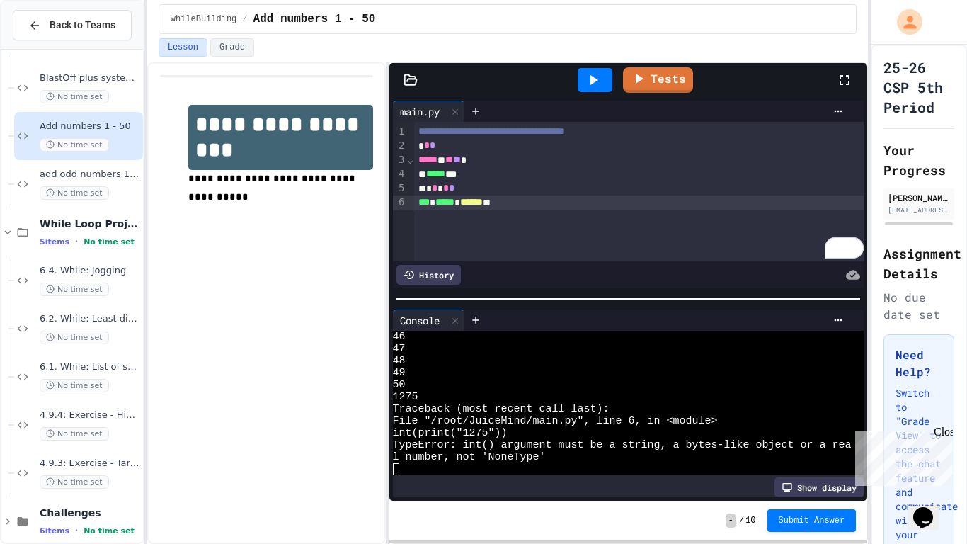
click at [430, 203] on span "***" at bounding box center [423, 202] width 11 height 10
click at [500, 203] on div "***** * ****** **" at bounding box center [639, 202] width 450 height 14
click at [585, 73] on div at bounding box center [595, 80] width 35 height 24
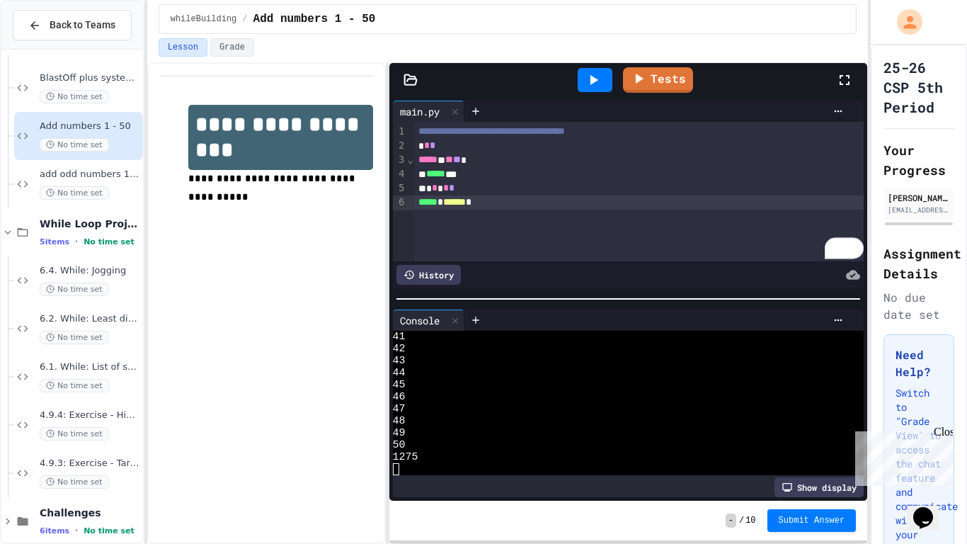
scroll to position [481, 0]
click at [650, 80] on link "Tests" at bounding box center [658, 79] width 71 height 26
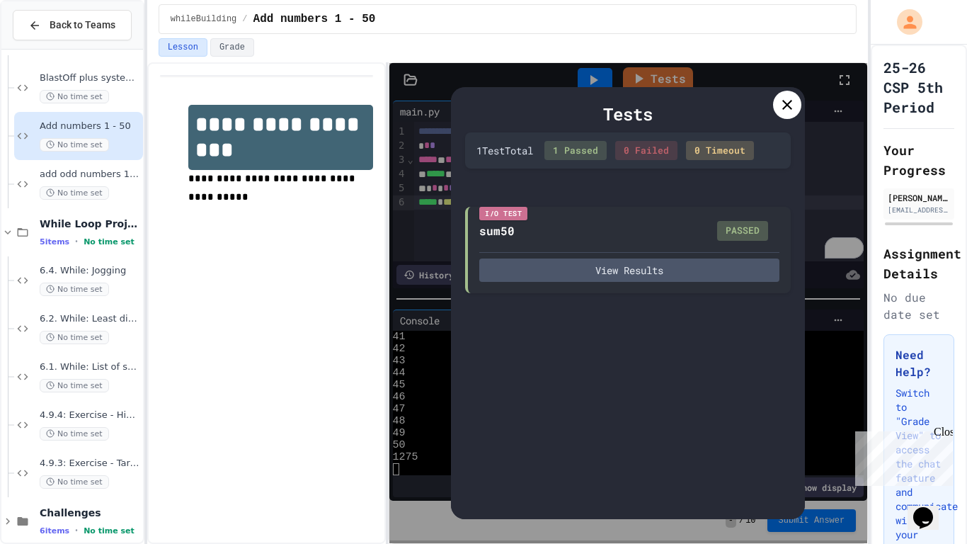
click at [788, 103] on icon at bounding box center [787, 105] width 10 height 10
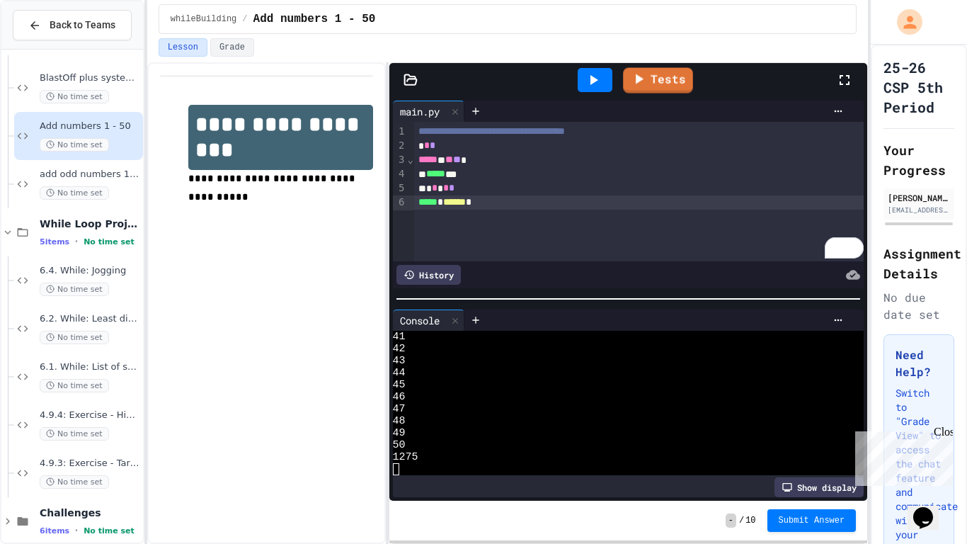
click at [677, 98] on div "Tests" at bounding box center [634, 80] width 405 height 38
click at [663, 85] on link "Tests" at bounding box center [658, 78] width 69 height 27
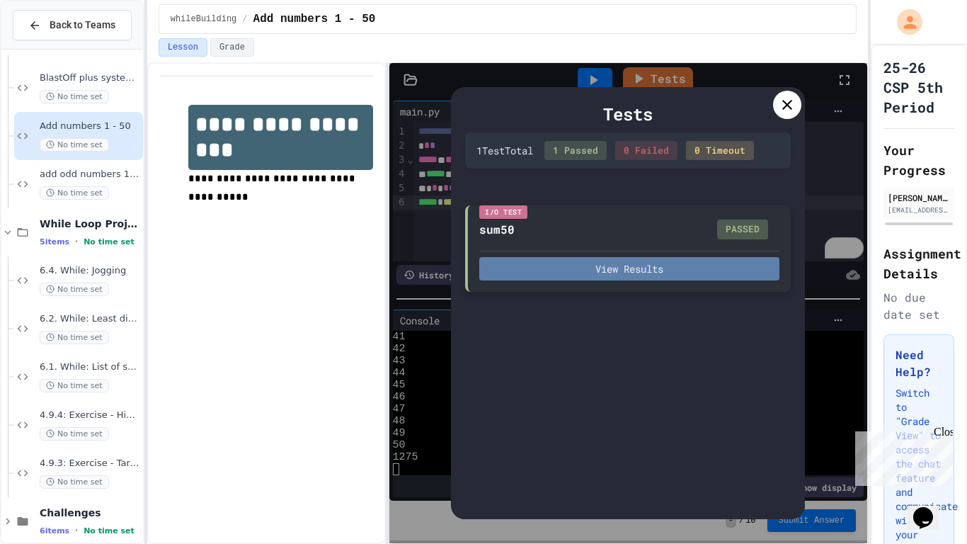
click at [629, 269] on button "View Results" at bounding box center [629, 268] width 300 height 23
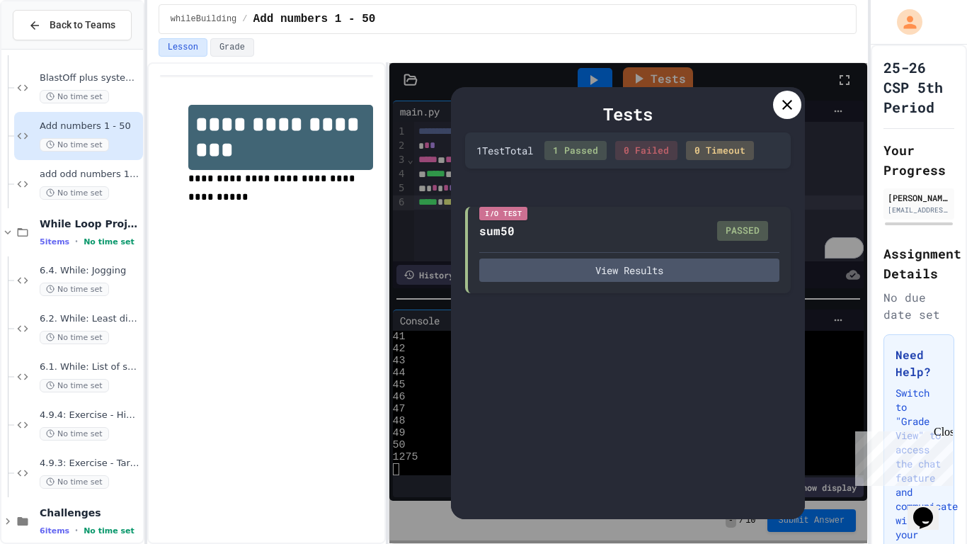
scroll to position [0, 0]
click at [786, 107] on icon at bounding box center [787, 104] width 17 height 17
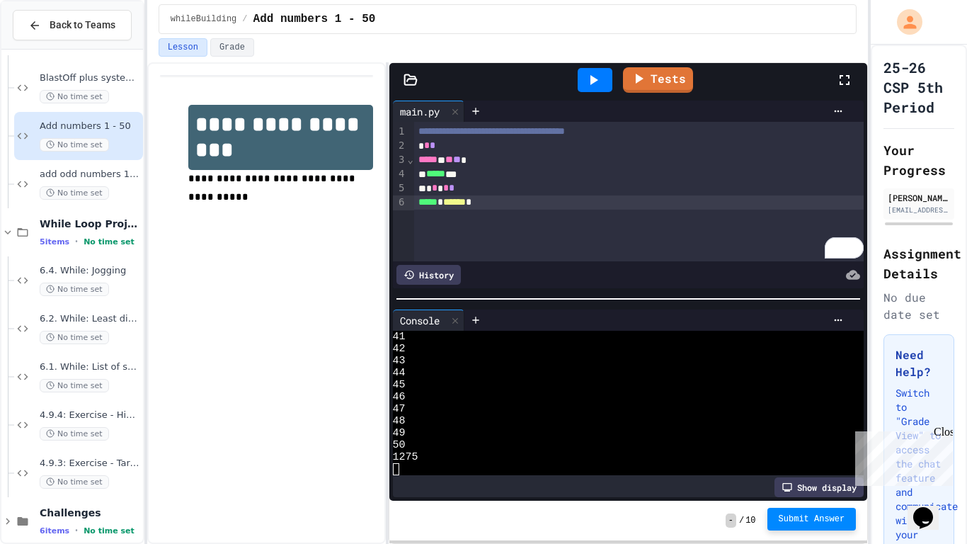
click at [803, 522] on span "Submit Answer" at bounding box center [812, 518] width 67 height 11
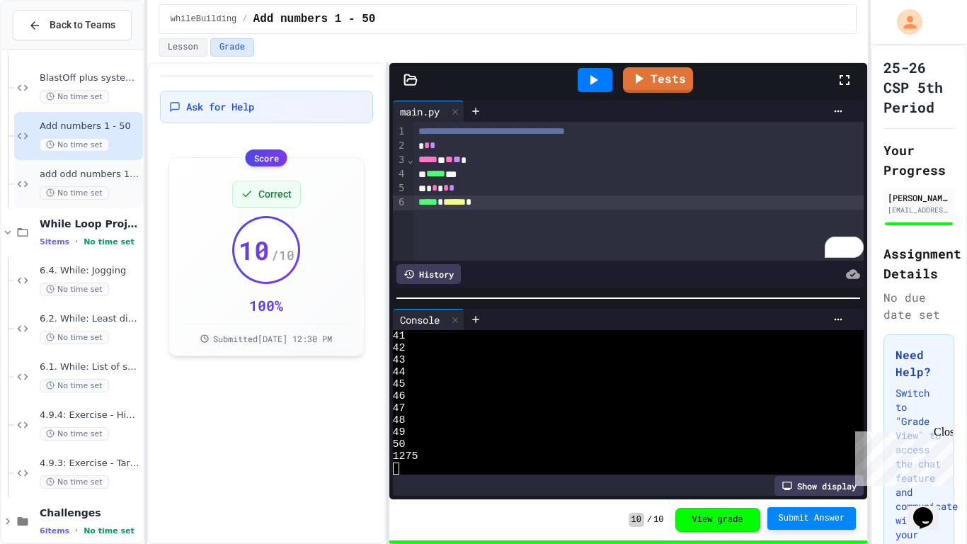
click at [79, 176] on span "add odd numbers 1-1000" at bounding box center [90, 174] width 101 height 12
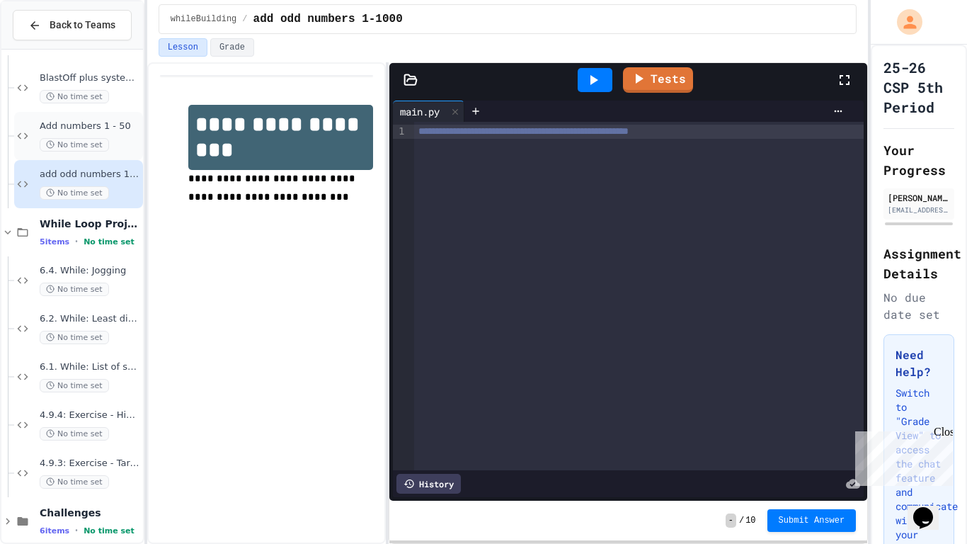
click at [118, 132] on div "Add numbers 1 - 50 No time set" at bounding box center [90, 135] width 101 height 31
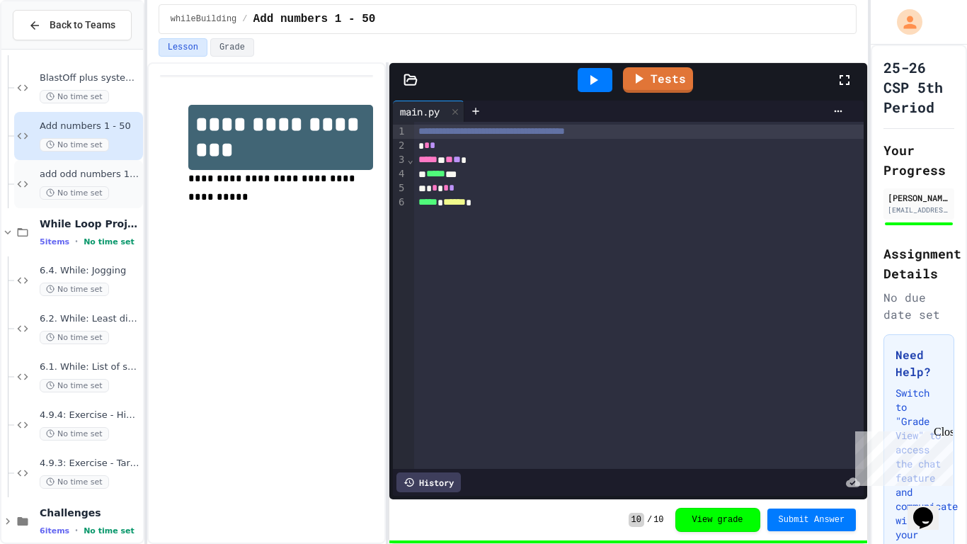
click at [115, 184] on div "add odd numbers 1-1000 No time set" at bounding box center [90, 183] width 101 height 31
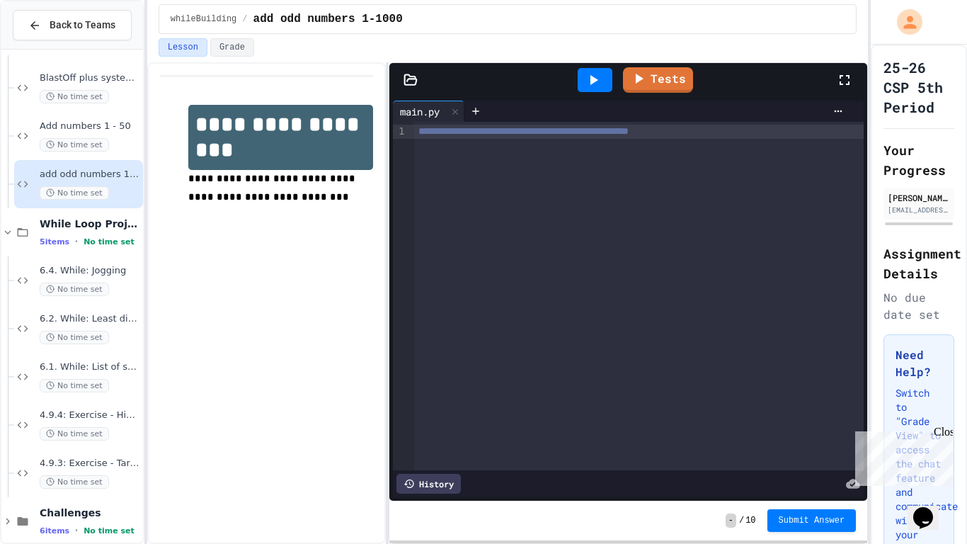
click at [495, 154] on div "**********" at bounding box center [638, 296] width 449 height 348
click at [495, 147] on div "**********" at bounding box center [638, 296] width 449 height 348
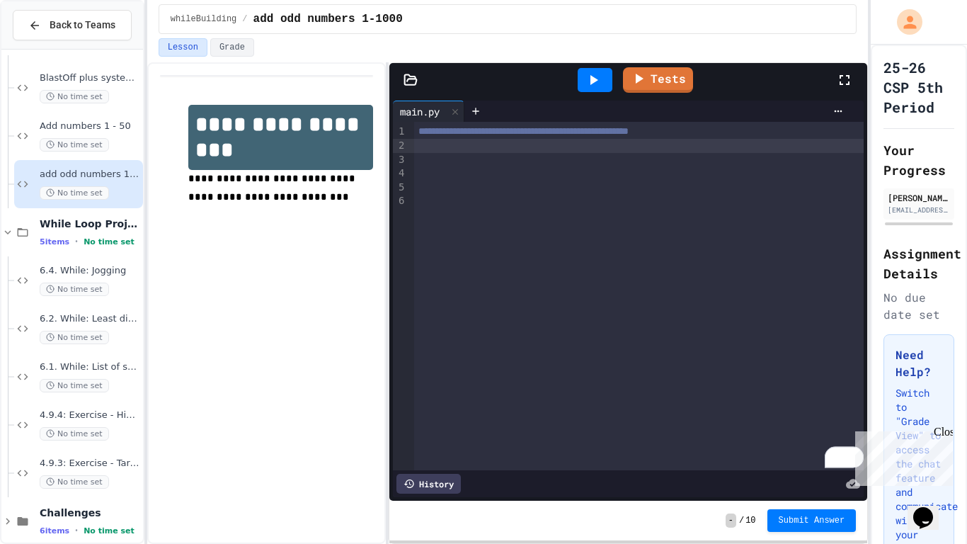
click at [455, 148] on div "To enrich screen reader interactions, please activate Accessibility in Grammarl…" at bounding box center [638, 146] width 449 height 14
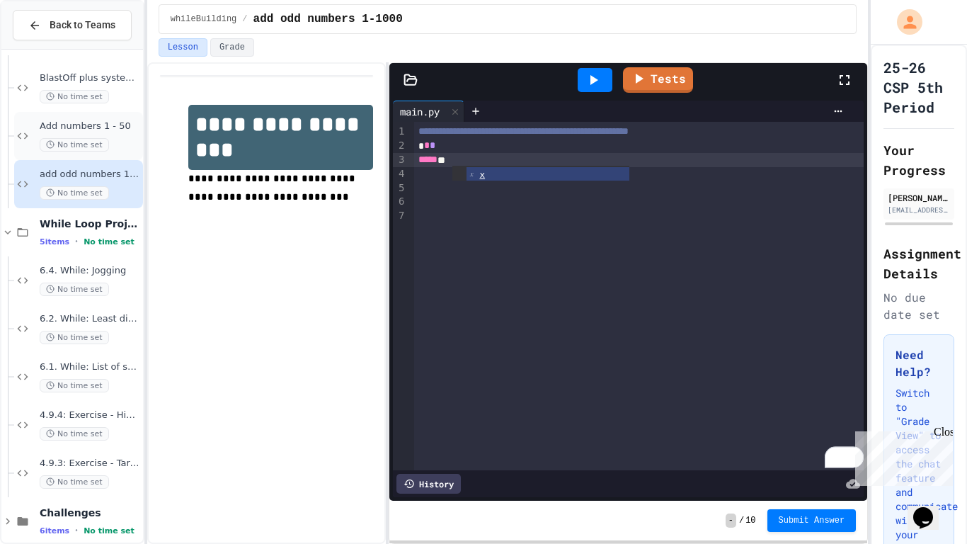
click at [90, 118] on div "Add numbers 1 - 50 No time set" at bounding box center [78, 136] width 129 height 48
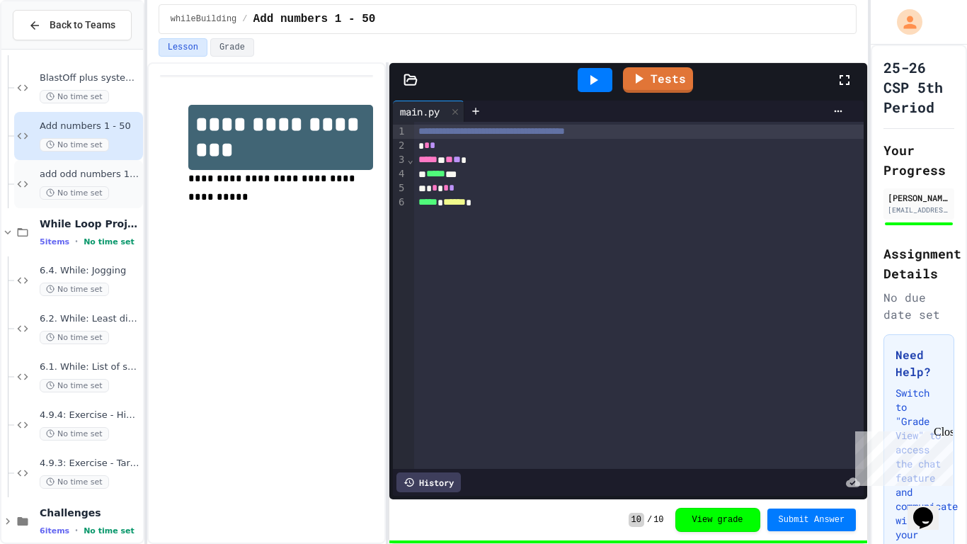
click at [101, 181] on div "add odd numbers 1-1000 No time set" at bounding box center [90, 183] width 101 height 31
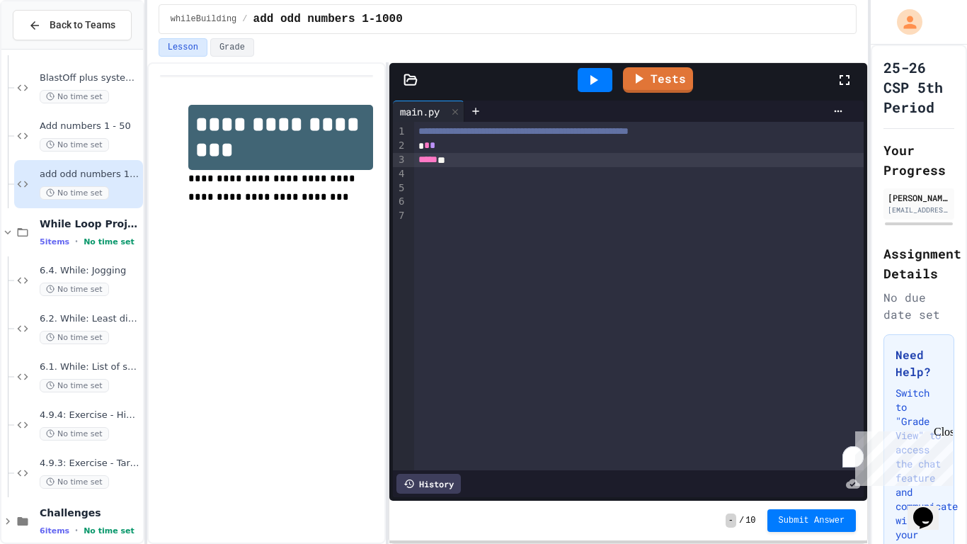
click at [469, 159] on div "***** *" at bounding box center [639, 160] width 450 height 14
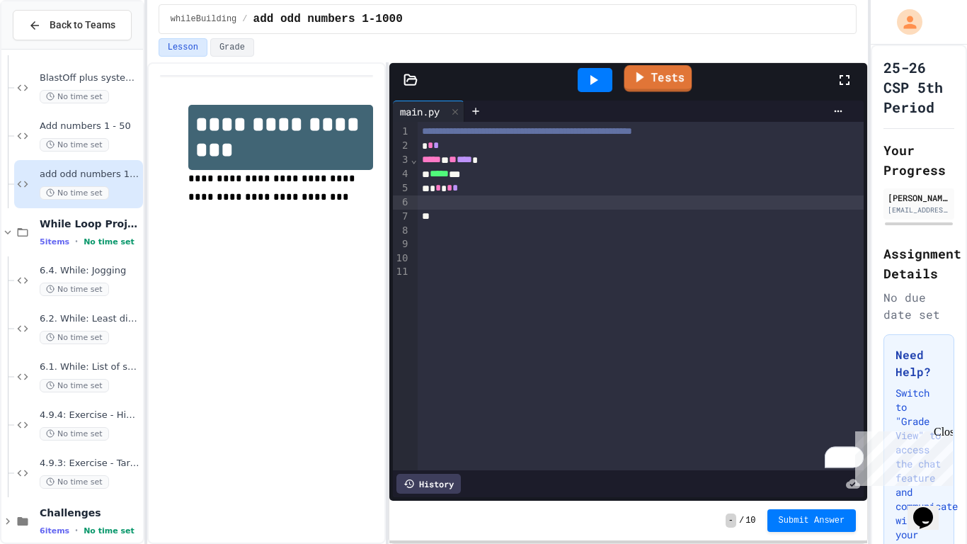
click at [642, 84] on icon at bounding box center [639, 77] width 16 height 18
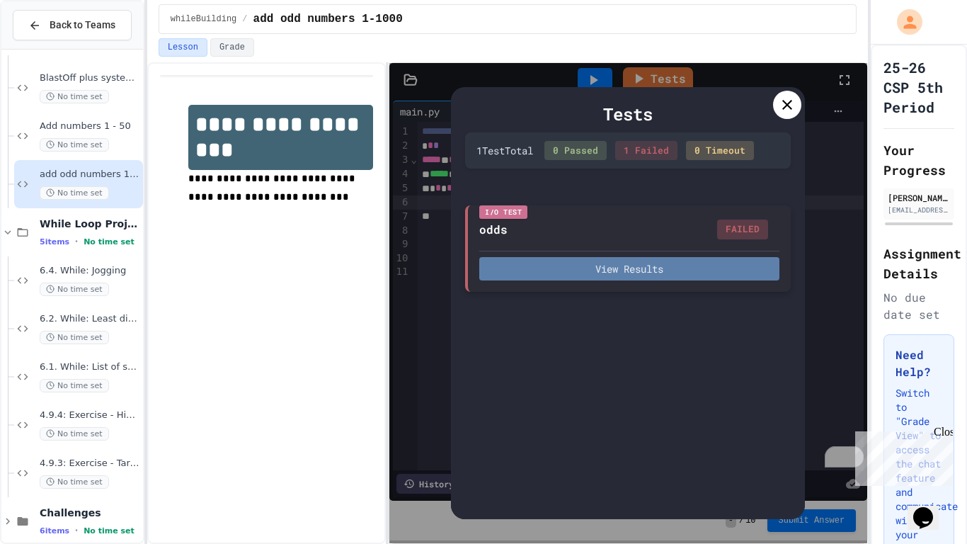
click at [660, 270] on button "View Results" at bounding box center [629, 268] width 300 height 23
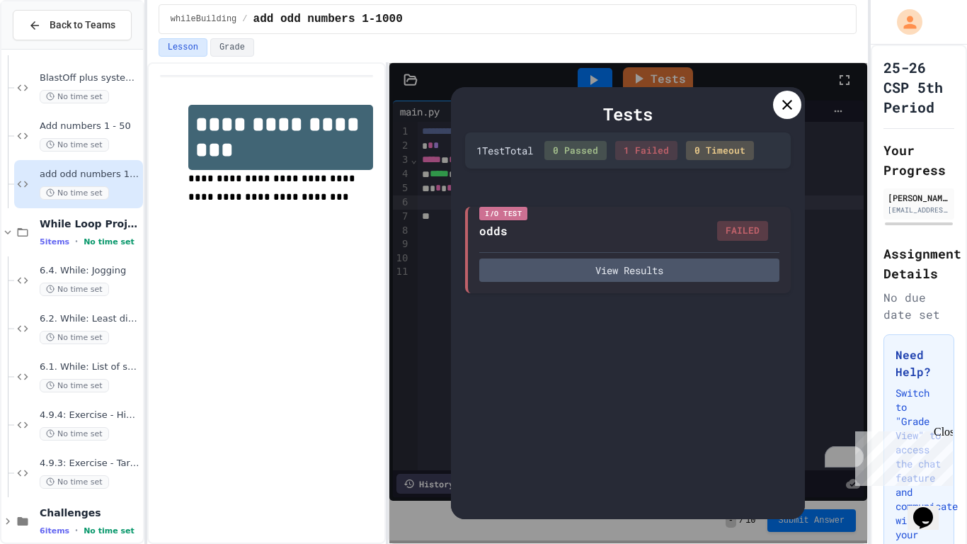
click at [780, 108] on icon at bounding box center [787, 104] width 17 height 17
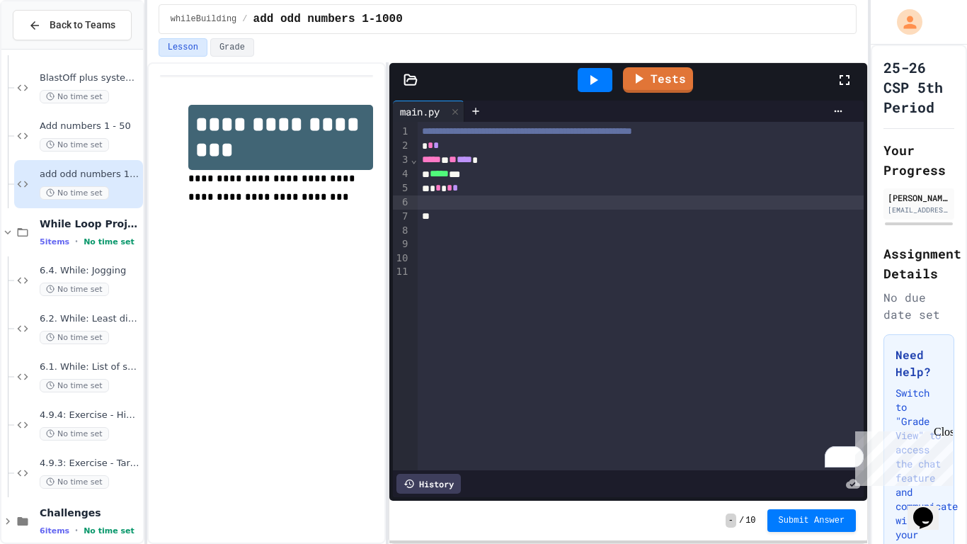
click at [435, 202] on div "To enrich screen reader interactions, please activate Accessibility in Grammarl…" at bounding box center [641, 202] width 447 height 14
click at [653, 76] on link "Tests" at bounding box center [658, 78] width 69 height 27
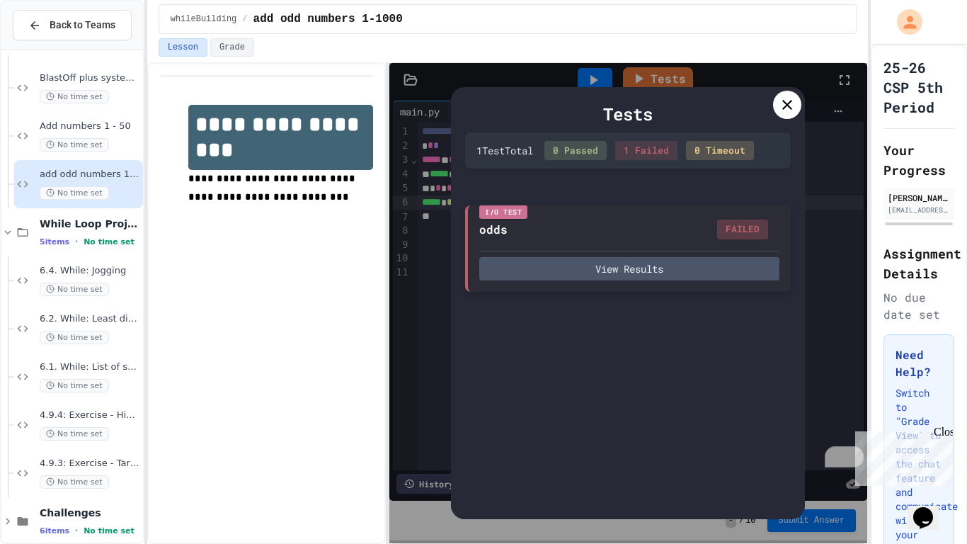
click at [689, 254] on div "View Results" at bounding box center [629, 266] width 300 height 30
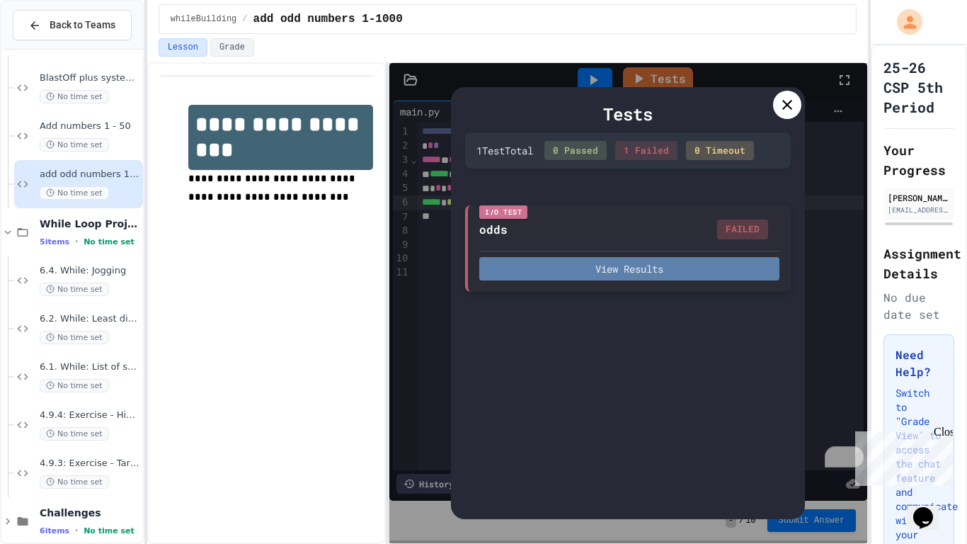
click at [692, 262] on button "View Results" at bounding box center [629, 268] width 300 height 23
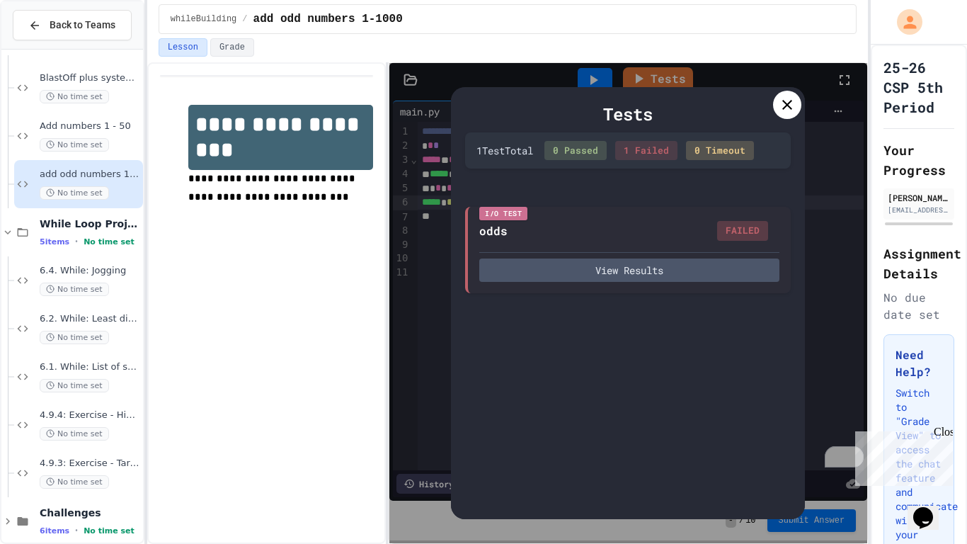
click at [790, 95] on div at bounding box center [787, 105] width 28 height 28
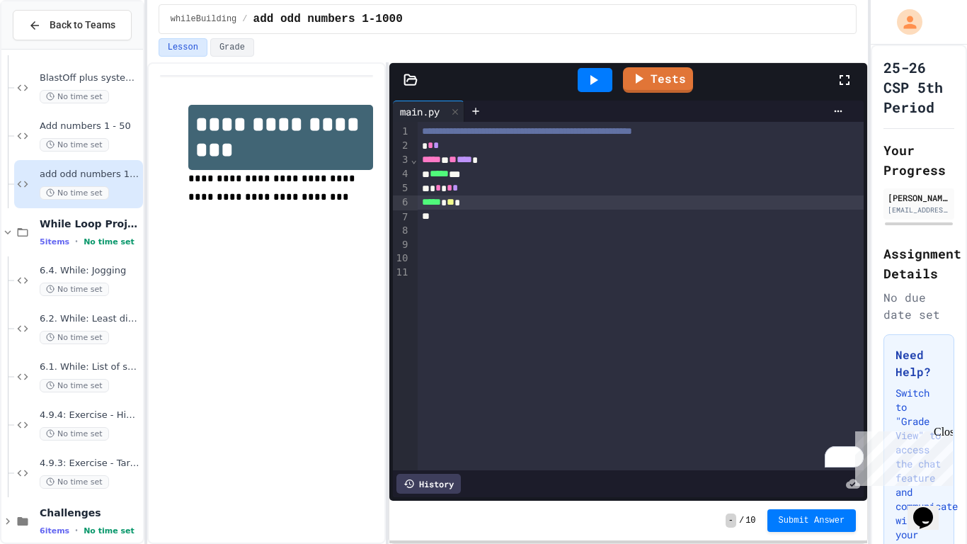
click at [454, 202] on span "**" at bounding box center [451, 202] width 8 height 10
click at [592, 79] on icon at bounding box center [594, 80] width 8 height 10
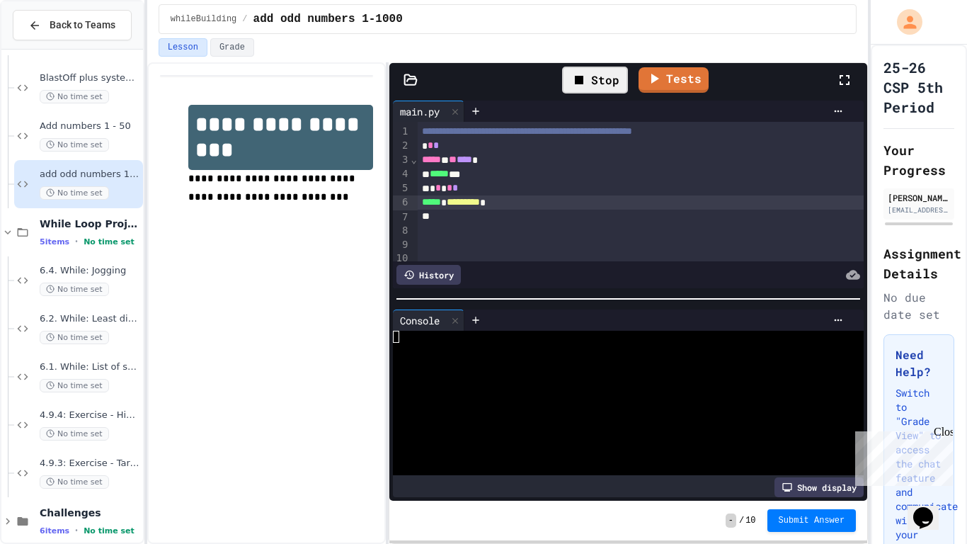
scroll to position [5896, 0]
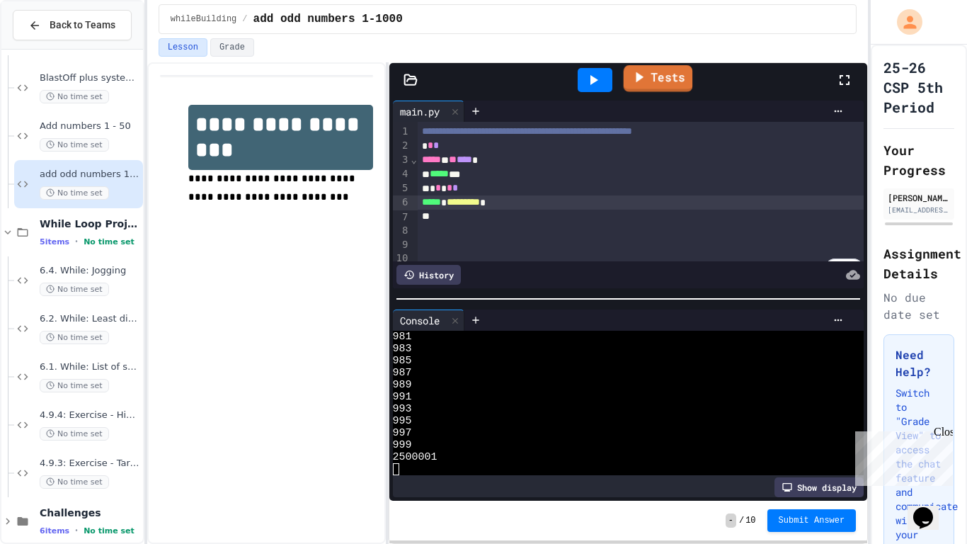
click at [653, 80] on link "Tests" at bounding box center [658, 78] width 69 height 27
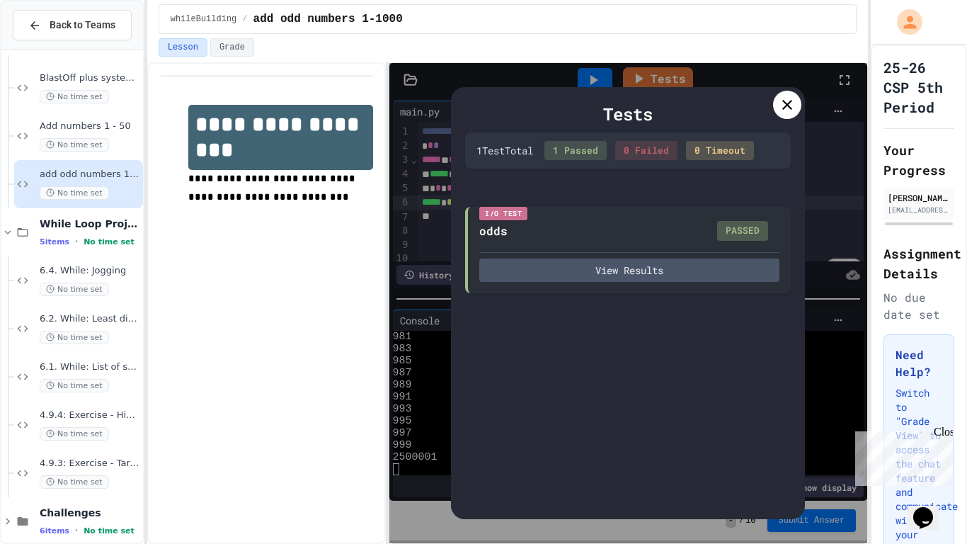
click at [789, 103] on icon at bounding box center [787, 105] width 10 height 10
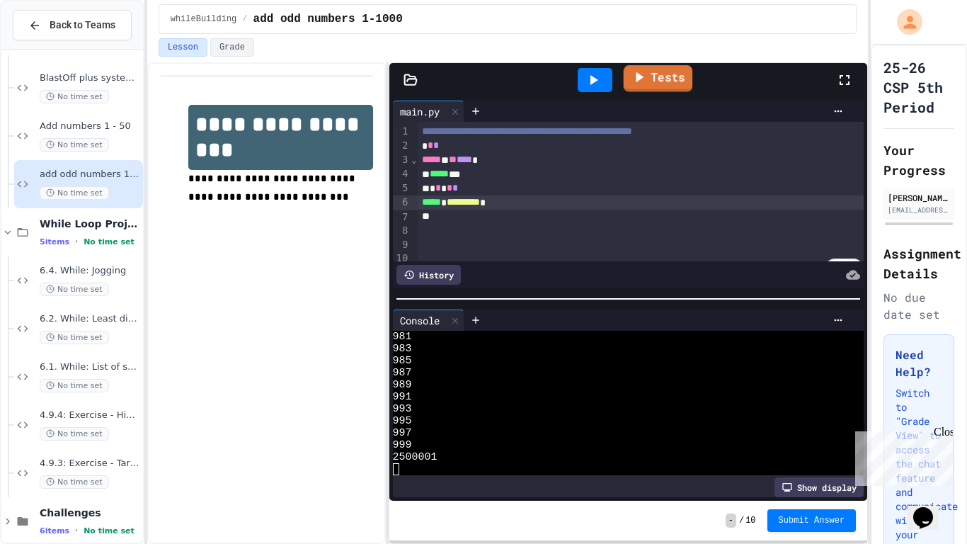
click at [660, 72] on link "Tests" at bounding box center [658, 78] width 69 height 27
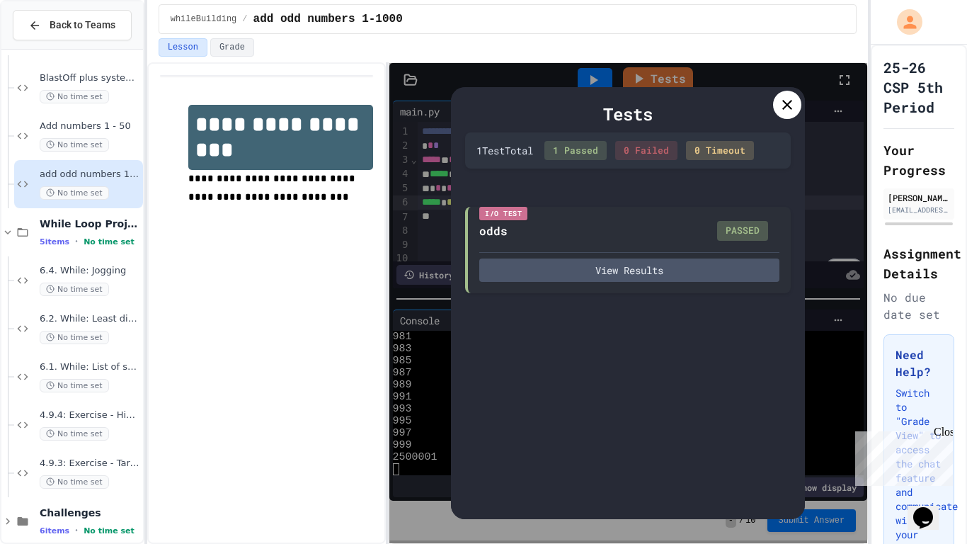
click at [780, 109] on icon at bounding box center [787, 104] width 17 height 17
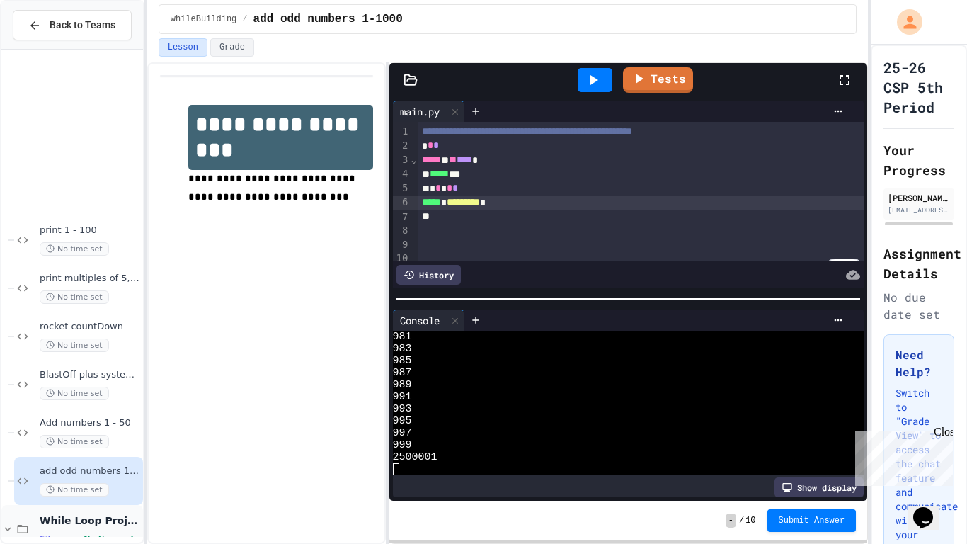
scroll to position [1654, 0]
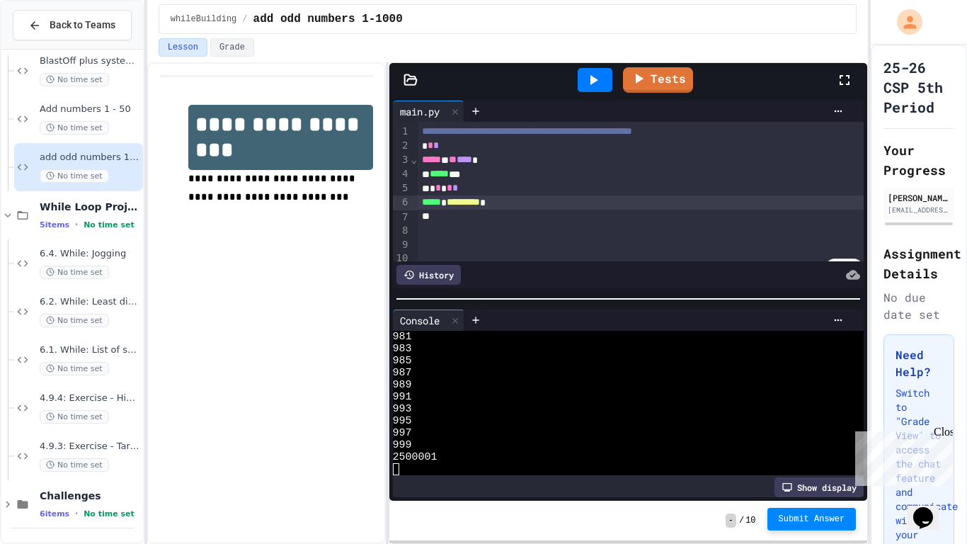
click at [844, 522] on span "Submit Answer" at bounding box center [812, 518] width 67 height 11
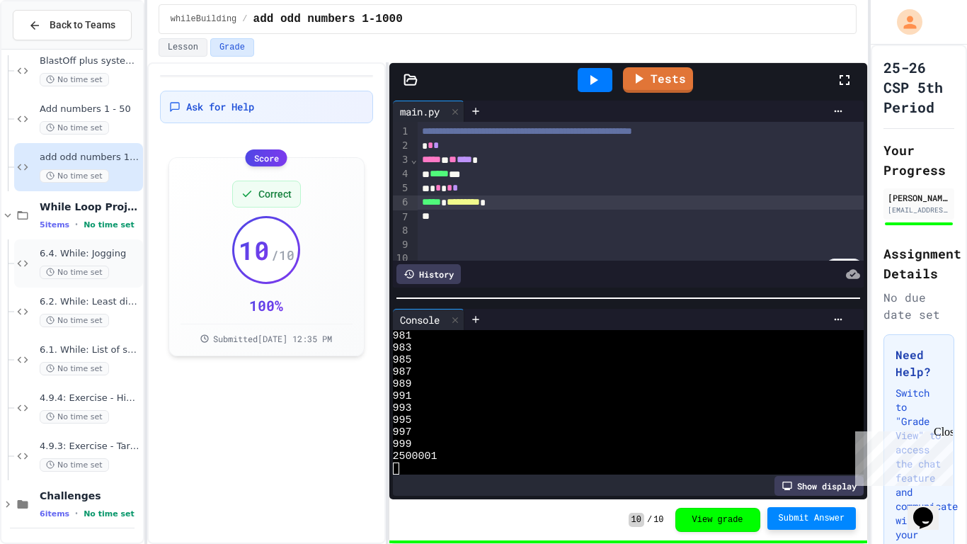
click at [43, 275] on span "No time set" at bounding box center [74, 271] width 69 height 13
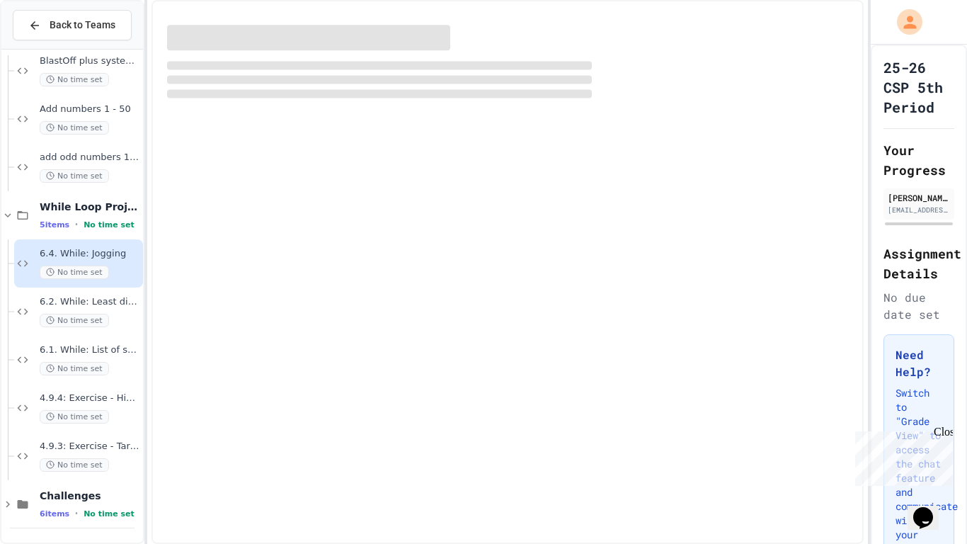
scroll to position [1637, 0]
